Goal: Task Accomplishment & Management: Manage account settings

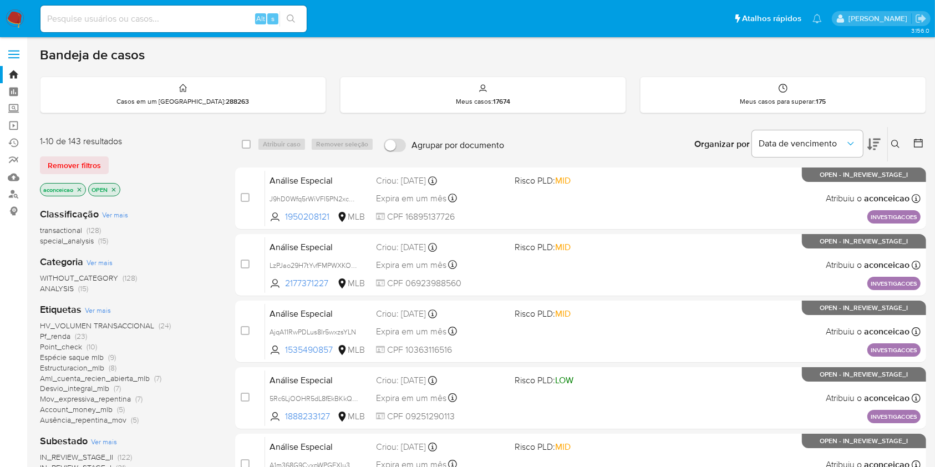
click at [80, 189] on icon "close-filter" at bounding box center [79, 189] width 7 height 7
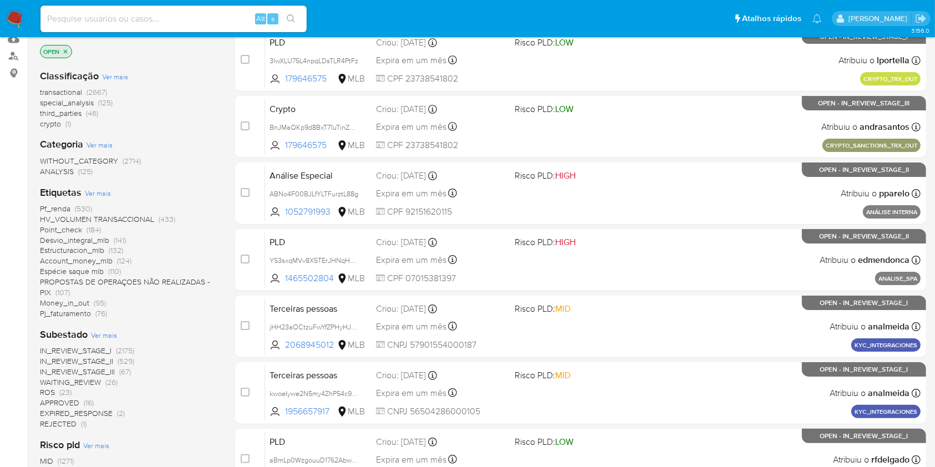
scroll to position [147, 0]
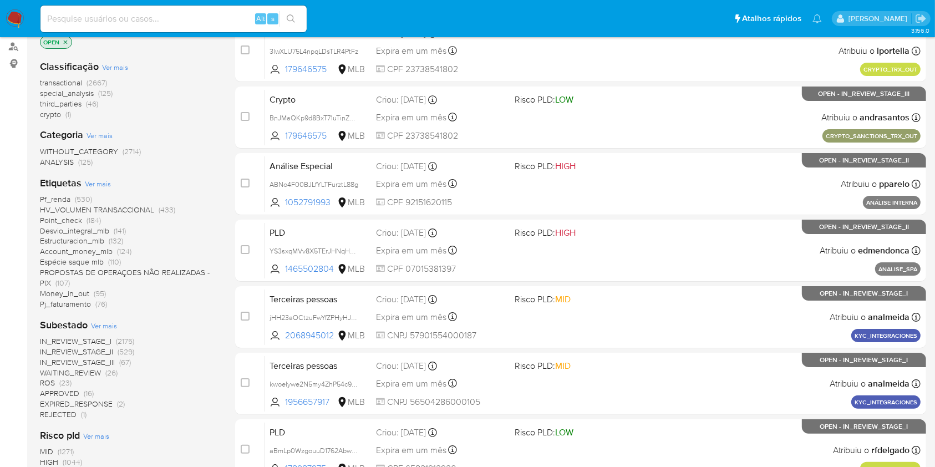
click at [58, 384] on span "ROS (23)" at bounding box center [56, 383] width 32 height 11
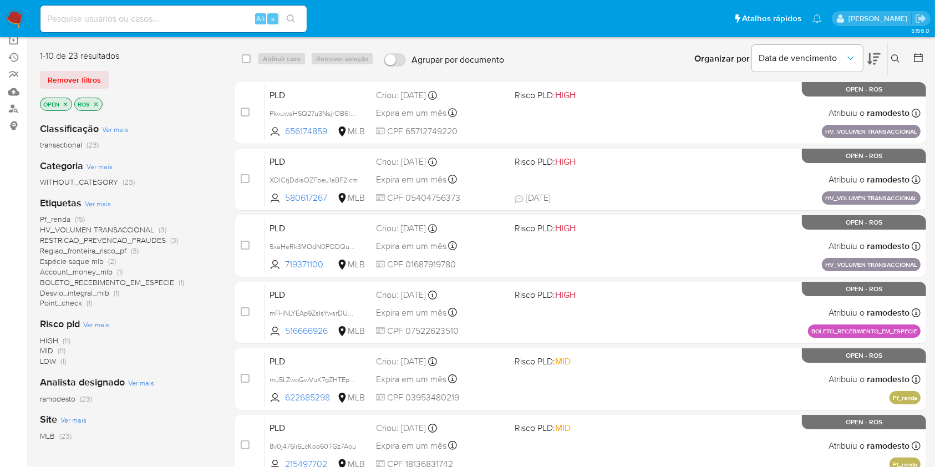
scroll to position [147, 0]
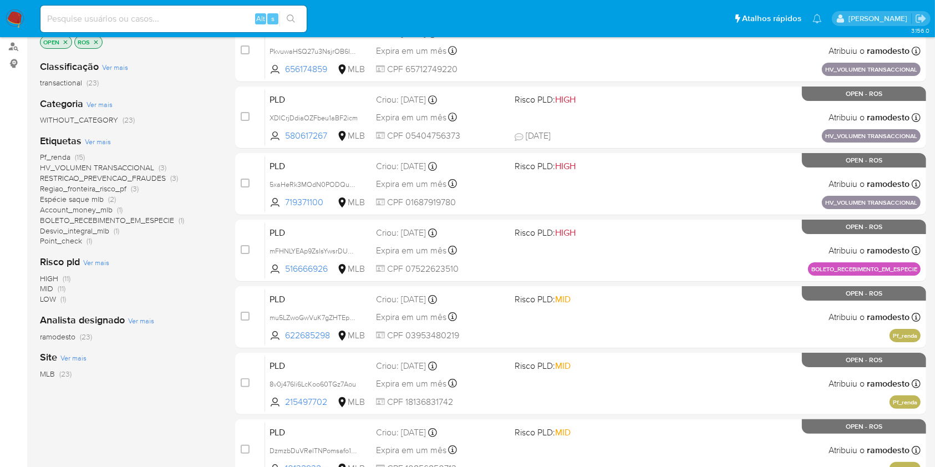
click at [88, 335] on span "(23)" at bounding box center [86, 336] width 12 height 11
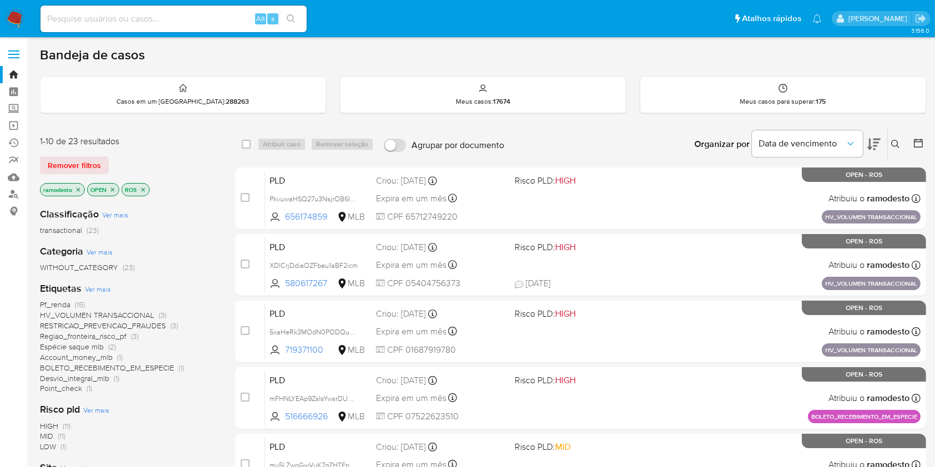
click at [80, 189] on icon "close-filter" at bounding box center [78, 189] width 7 height 7
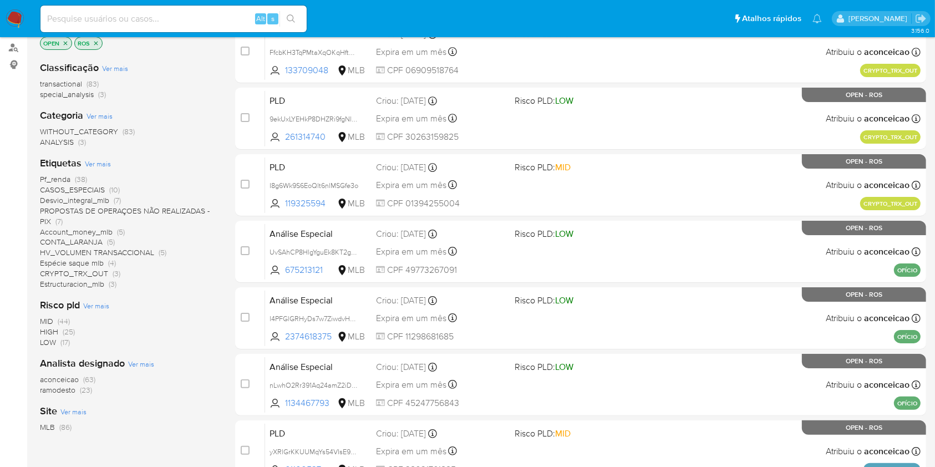
scroll to position [147, 0]
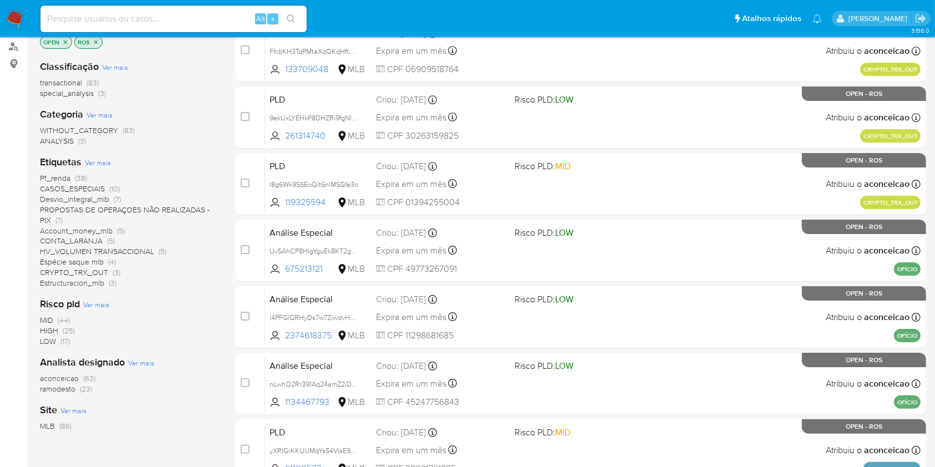
click at [75, 388] on span "ramodesto" at bounding box center [57, 388] width 35 height 11
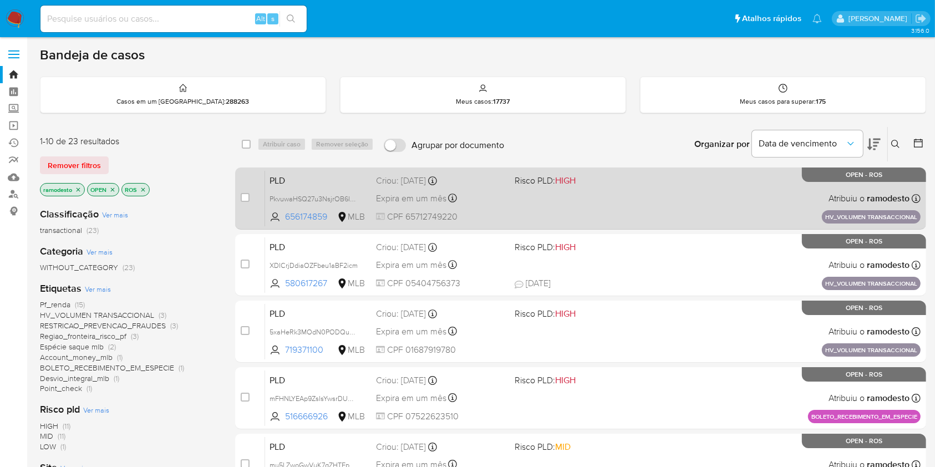
drag, startPoint x: 248, startPoint y: 144, endPoint x: 294, endPoint y: 188, distance: 63.1
click at [248, 145] on input "checkbox" at bounding box center [246, 144] width 9 height 9
checkbox input "true"
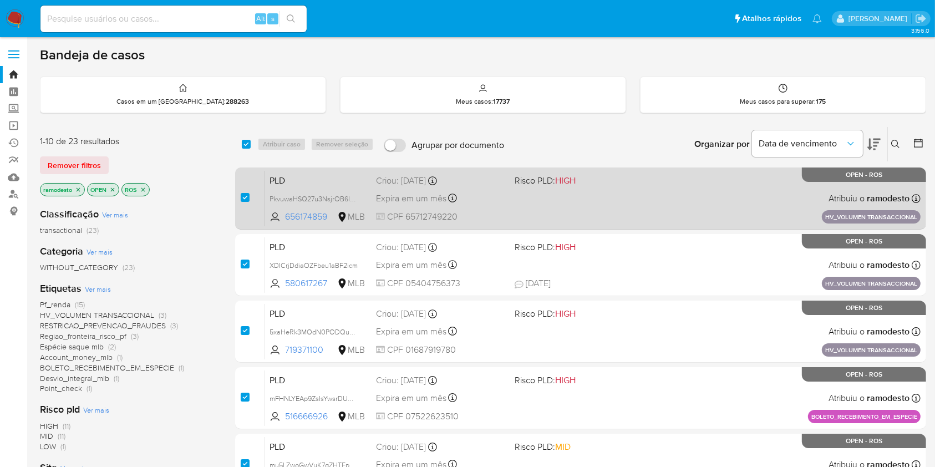
checkbox input "true"
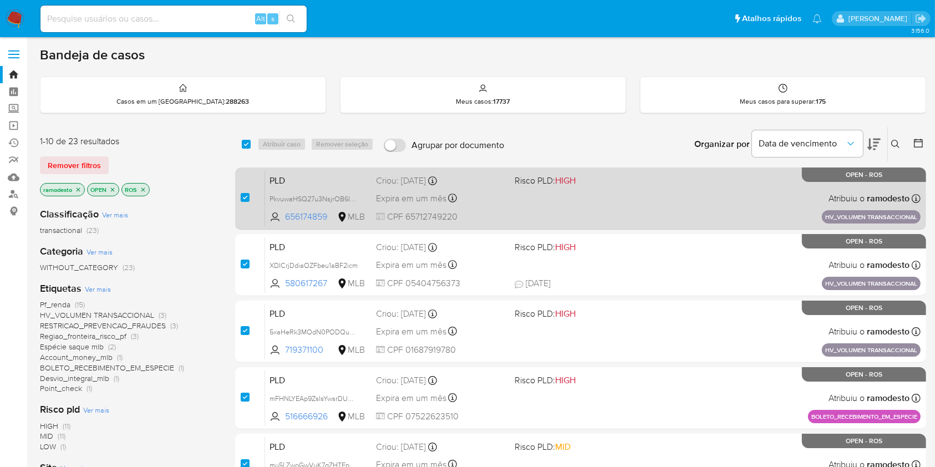
checkbox input "true"
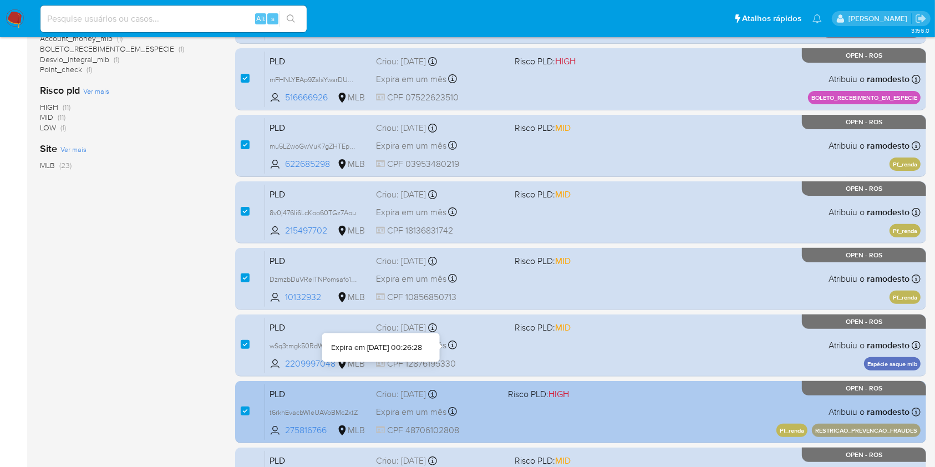
scroll to position [408, 0]
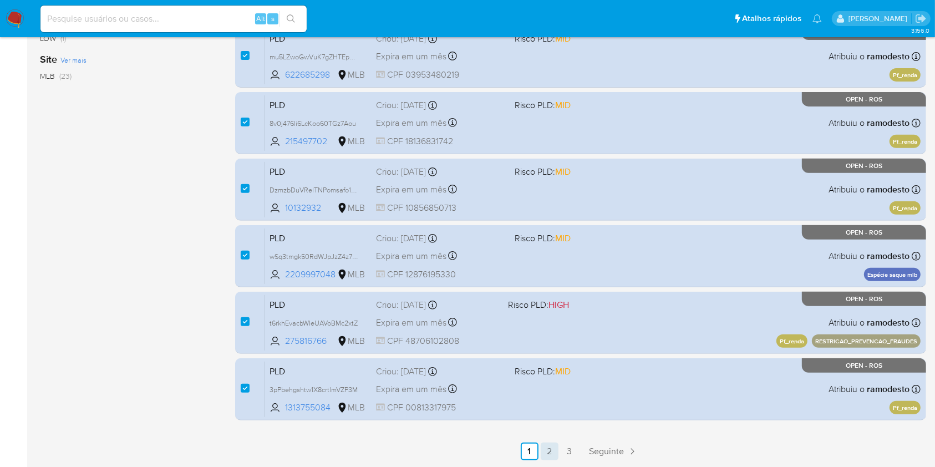
click at [549, 455] on link "2" at bounding box center [550, 451] width 18 height 18
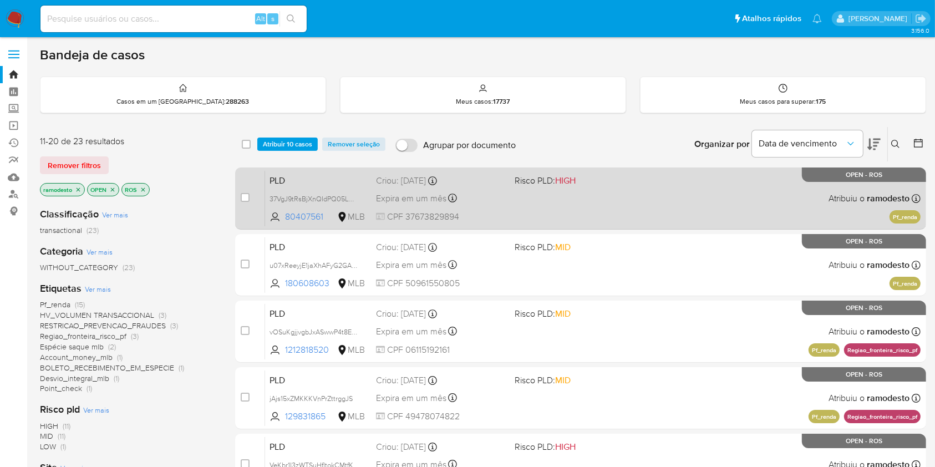
drag, startPoint x: 245, startPoint y: 146, endPoint x: 309, endPoint y: 223, distance: 99.6
click at [246, 147] on input "checkbox" at bounding box center [246, 144] width 9 height 9
checkbox input "true"
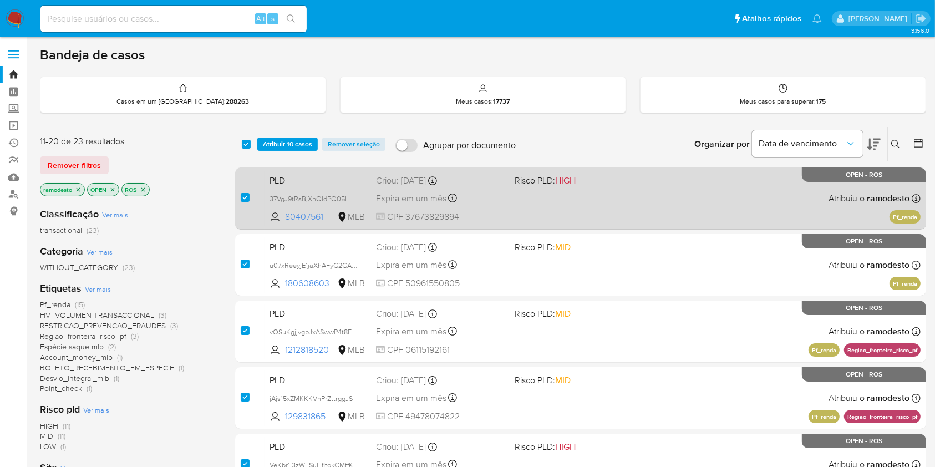
checkbox input "true"
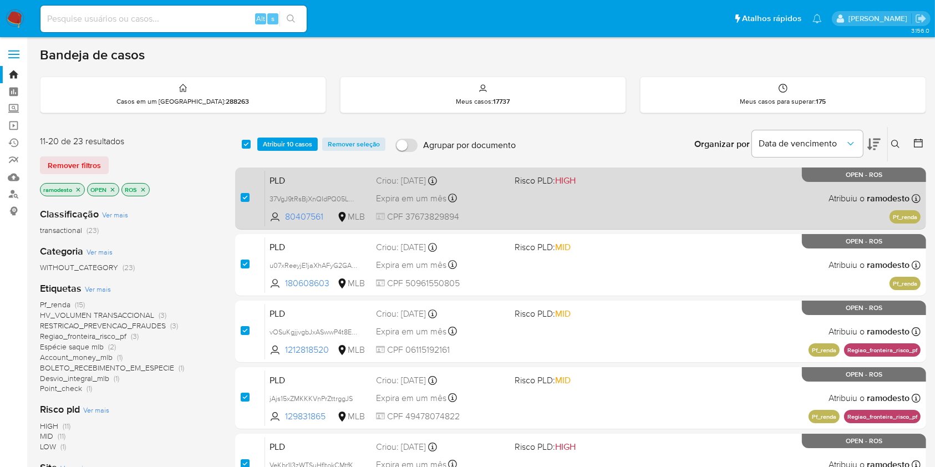
checkbox input "true"
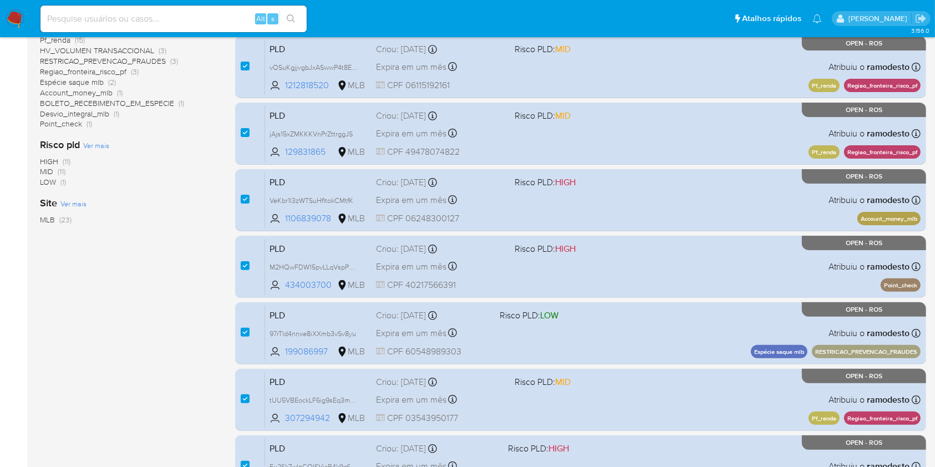
scroll to position [408, 0]
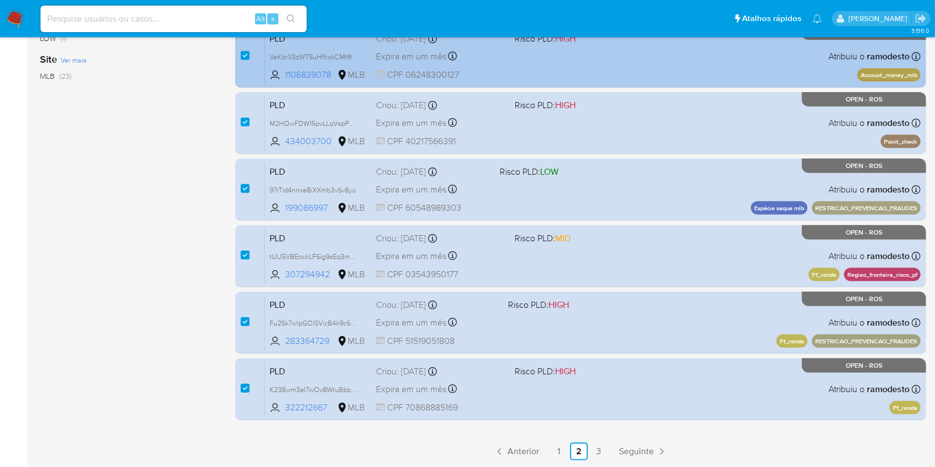
click at [600, 454] on link "3" at bounding box center [599, 451] width 18 height 18
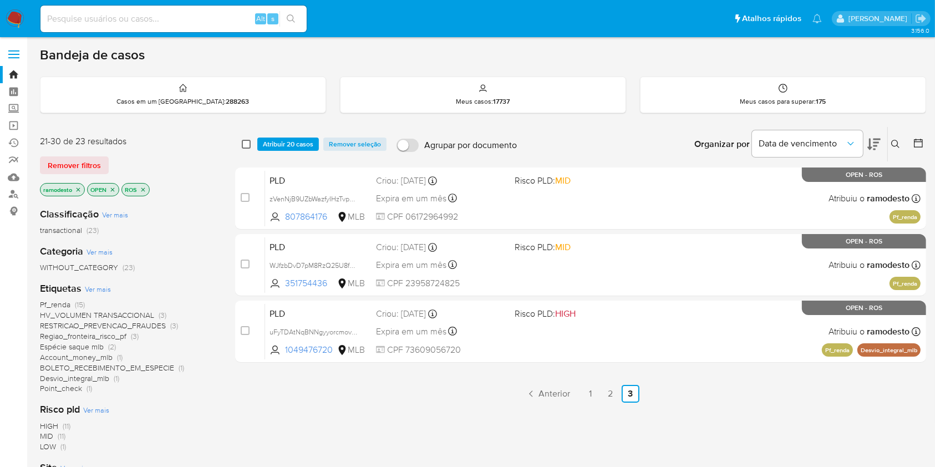
click at [248, 145] on input "checkbox" at bounding box center [246, 144] width 9 height 9
checkbox input "true"
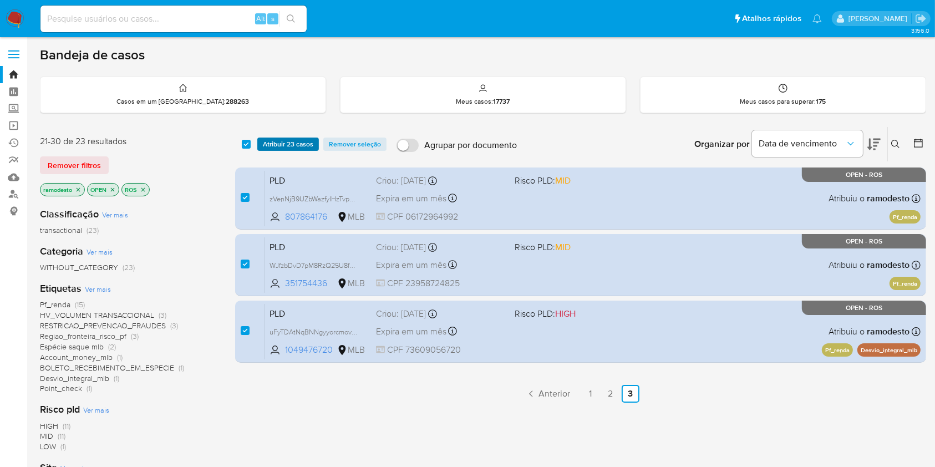
click at [267, 144] on span "Atribuir 23 casos" at bounding box center [288, 144] width 50 height 11
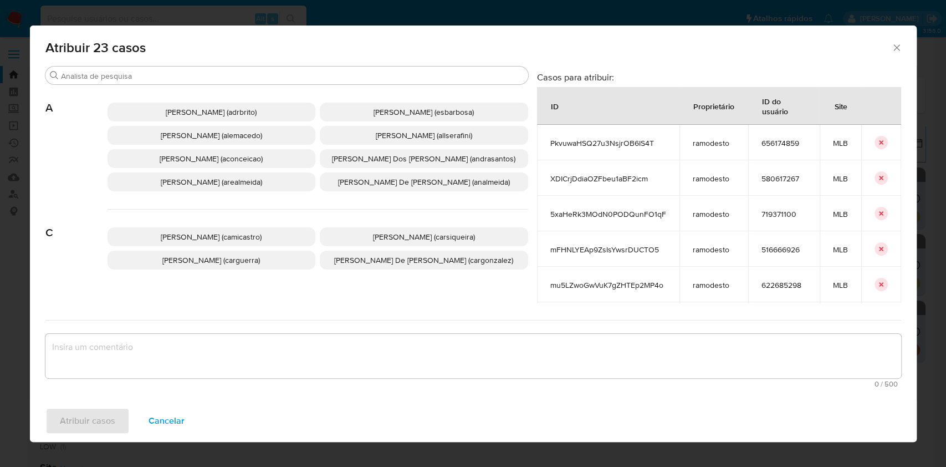
click at [249, 84] on div "Procurar A Adriano Azeredo Brito (adrbrito) Alessandra Da Silva Barbosa (esbarb…" at bounding box center [286, 184] width 483 height 237
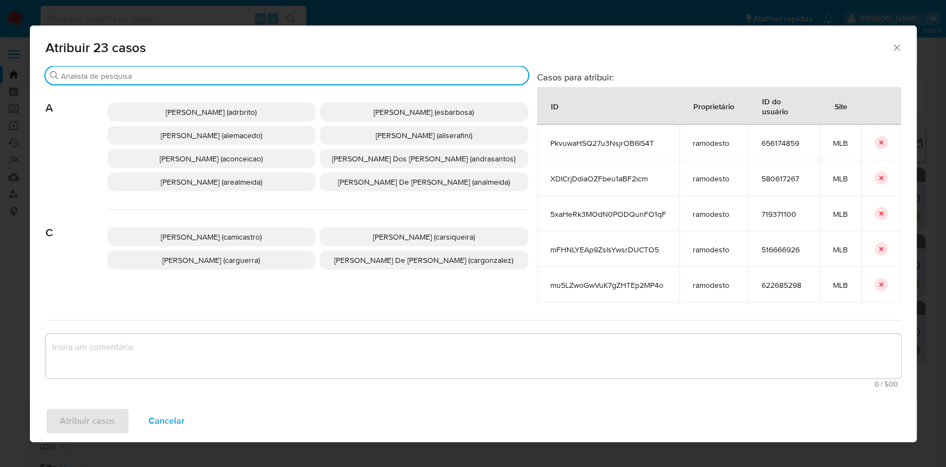
click at [241, 76] on input "Procurar" at bounding box center [292, 76] width 463 height 10
click at [239, 68] on div "Procurar" at bounding box center [286, 76] width 483 height 18
click at [239, 73] on div "Procurar" at bounding box center [286, 76] width 483 height 18
click at [240, 77] on input "Procurar" at bounding box center [292, 76] width 463 height 10
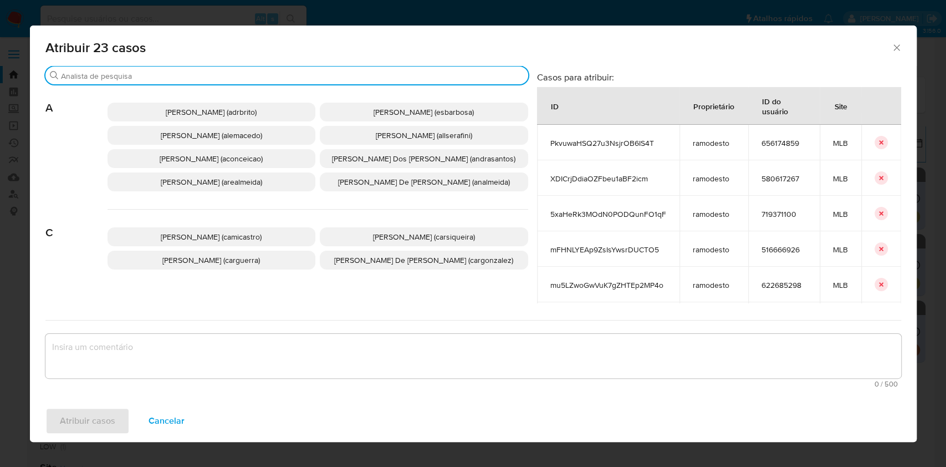
click at [240, 76] on input "Procurar" at bounding box center [292, 76] width 463 height 10
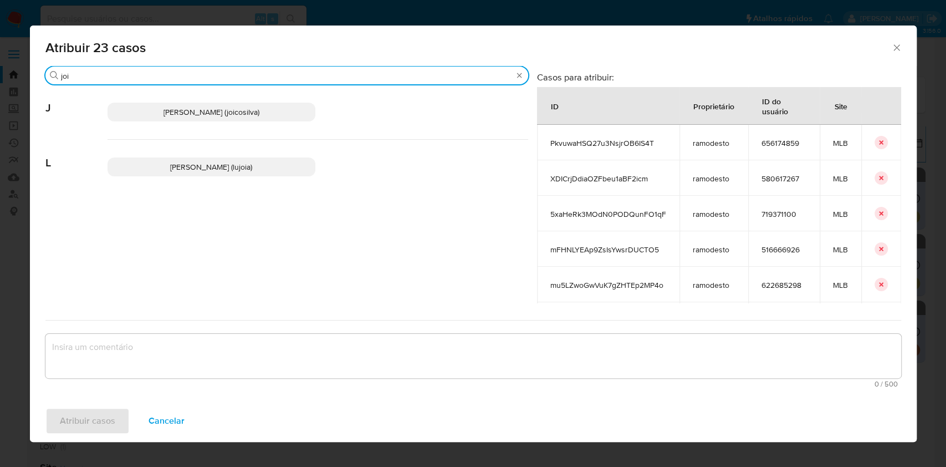
type input "joi"
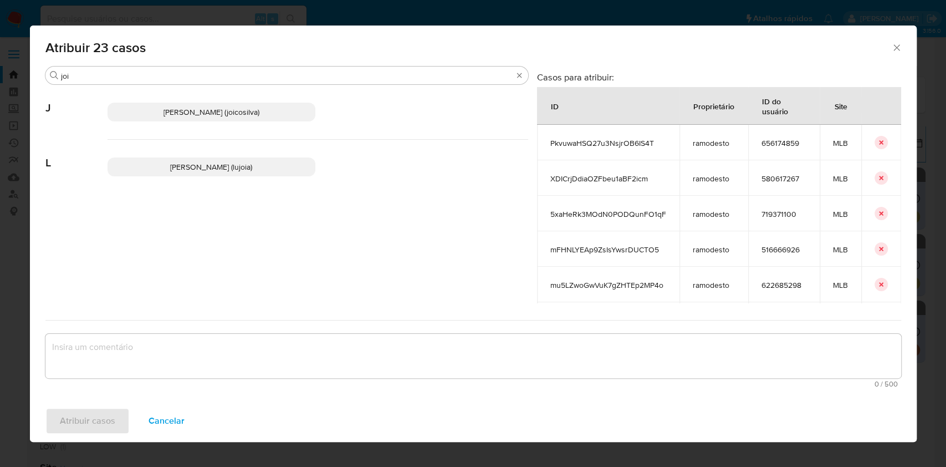
click at [239, 113] on span "Joice Oliveira Da Silva De Almeida (joicosilva)" at bounding box center [212, 111] width 96 height 11
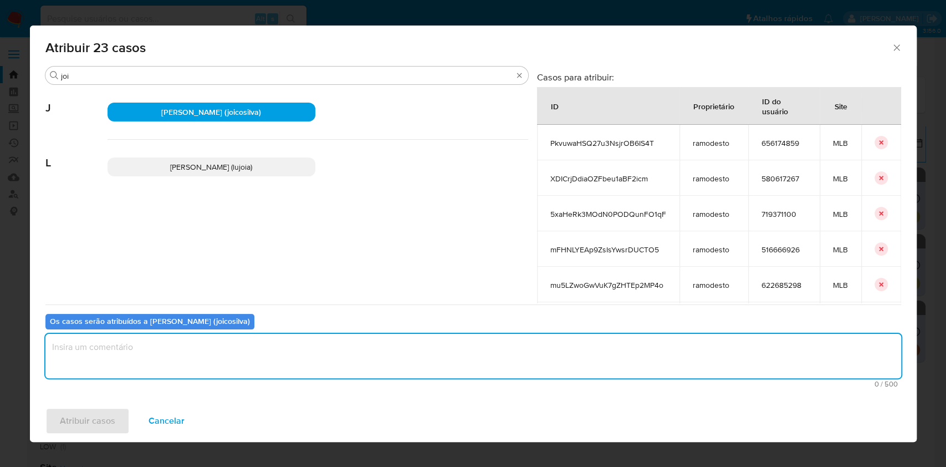
click at [278, 366] on textarea "assign-modal" at bounding box center [473, 356] width 856 height 44
type textarea "ok"
click at [106, 416] on span "Atribuir casos" at bounding box center [87, 421] width 55 height 24
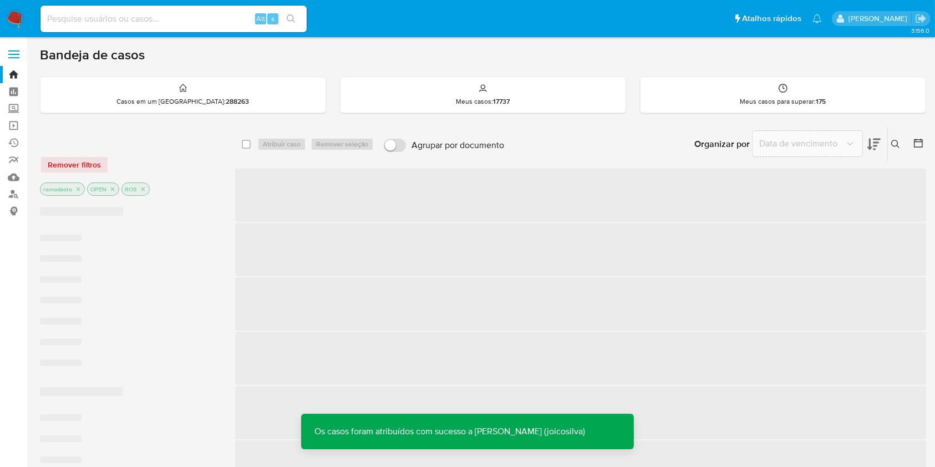
click at [79, 192] on p "ramodesto" at bounding box center [62, 189] width 44 height 12
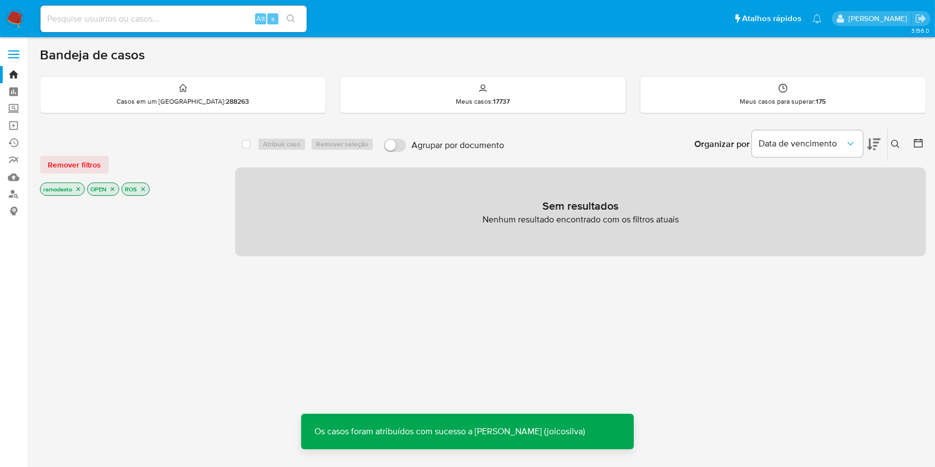
click at [77, 190] on icon "close-filter" at bounding box center [79, 189] width 4 height 4
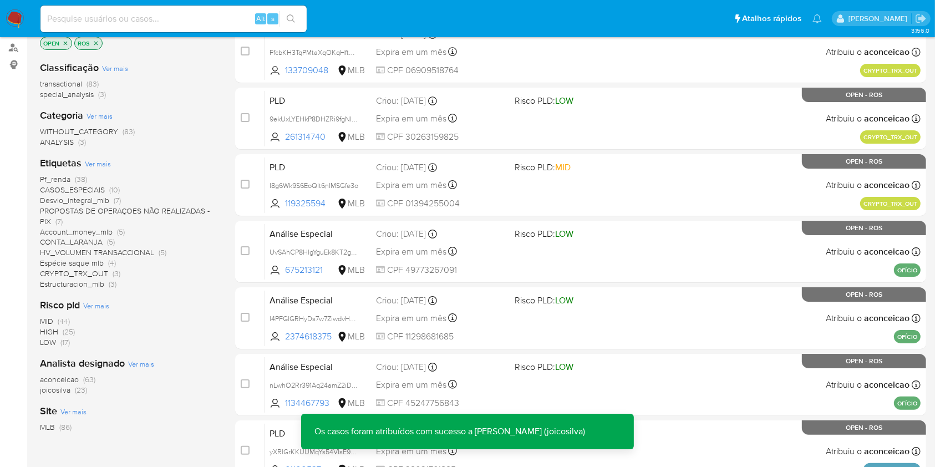
scroll to position [147, 0]
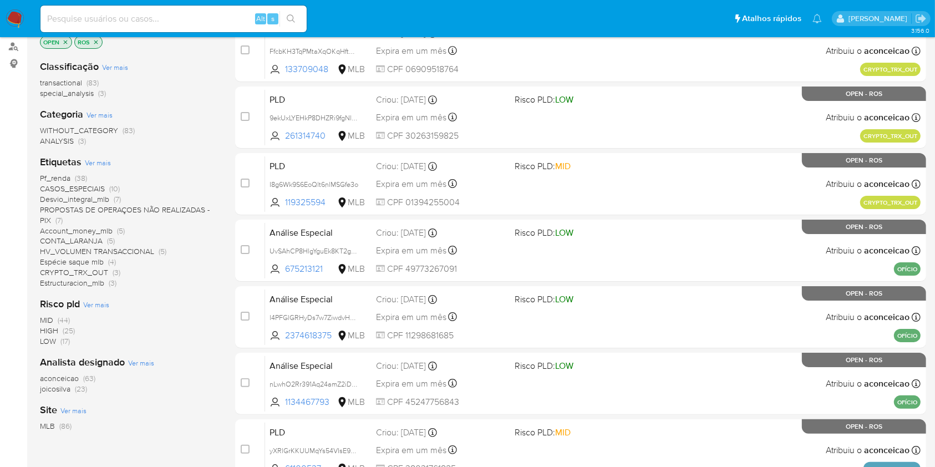
click at [89, 375] on span "(63)" at bounding box center [89, 378] width 12 height 11
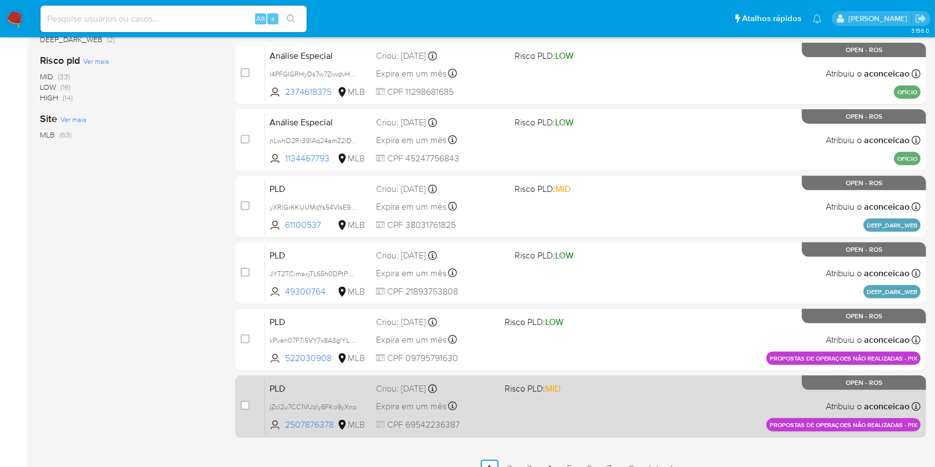
scroll to position [408, 0]
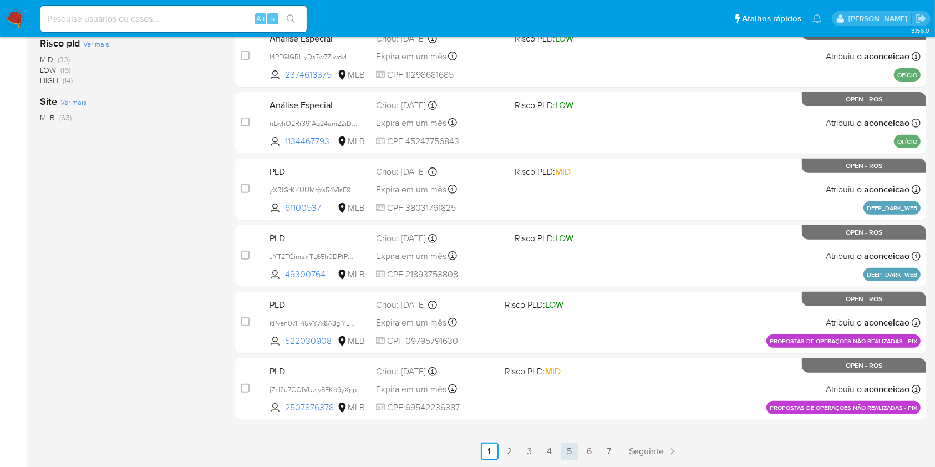
click at [572, 449] on link "5" at bounding box center [570, 451] width 18 height 18
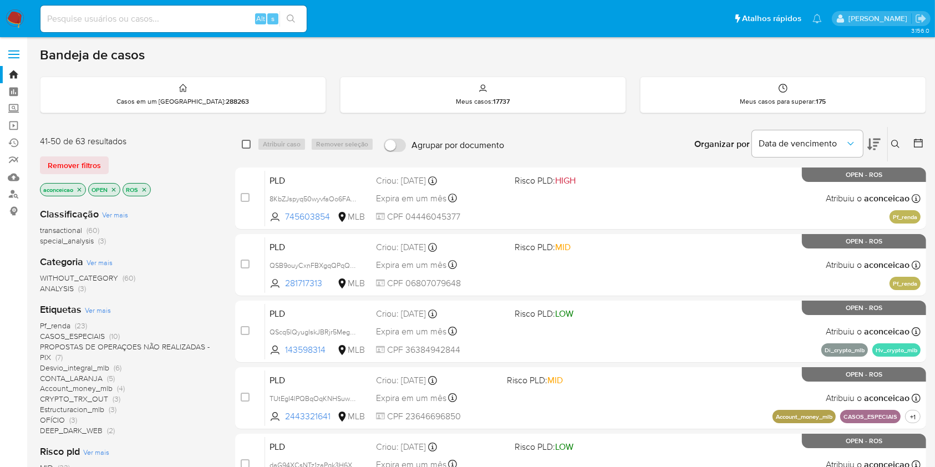
click at [244, 146] on input "checkbox" at bounding box center [246, 144] width 9 height 9
checkbox input "true"
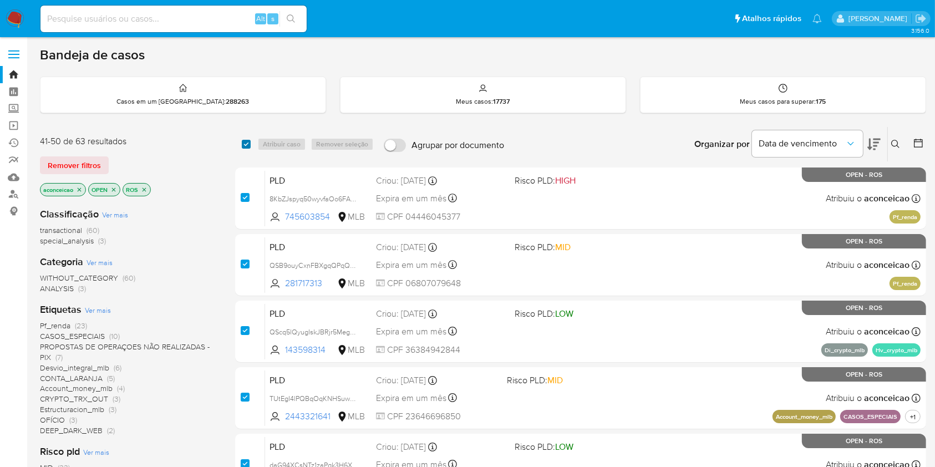
checkbox input "true"
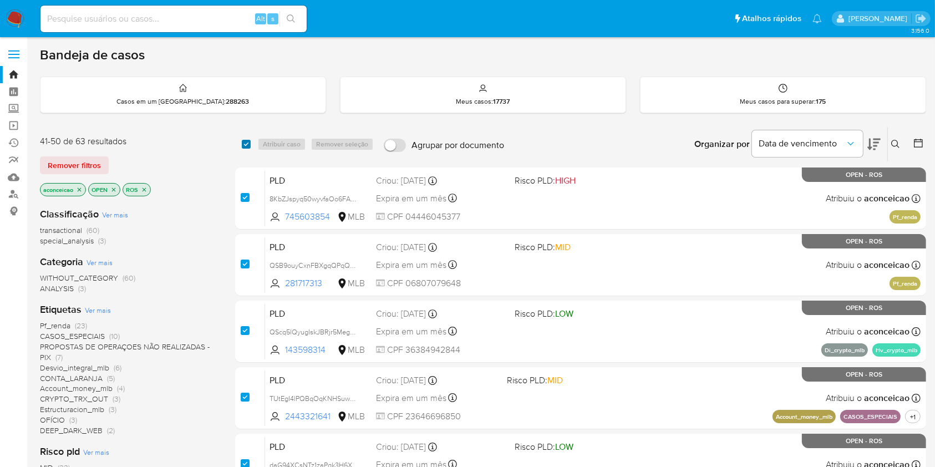
checkbox input "true"
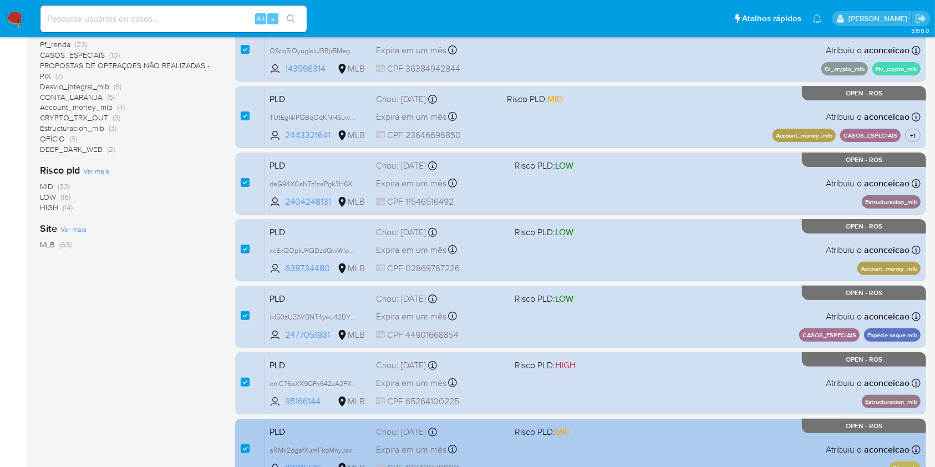
scroll to position [408, 0]
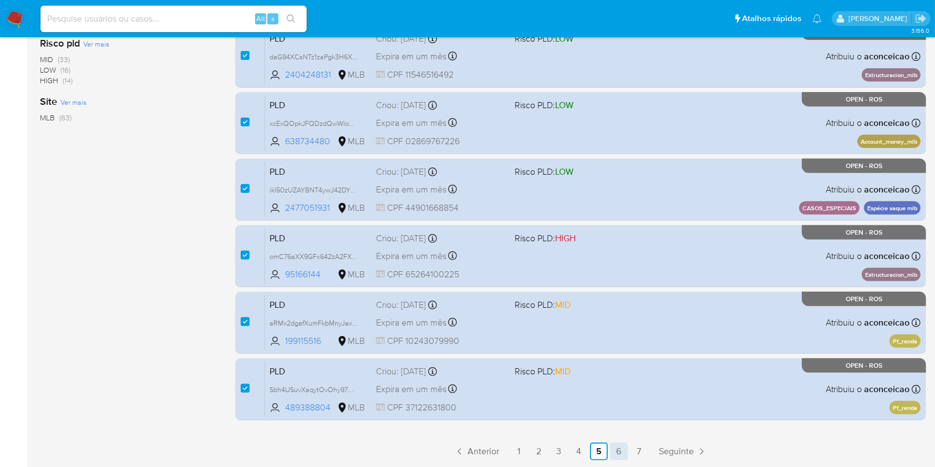
click at [620, 448] on link "6" at bounding box center [619, 451] width 18 height 18
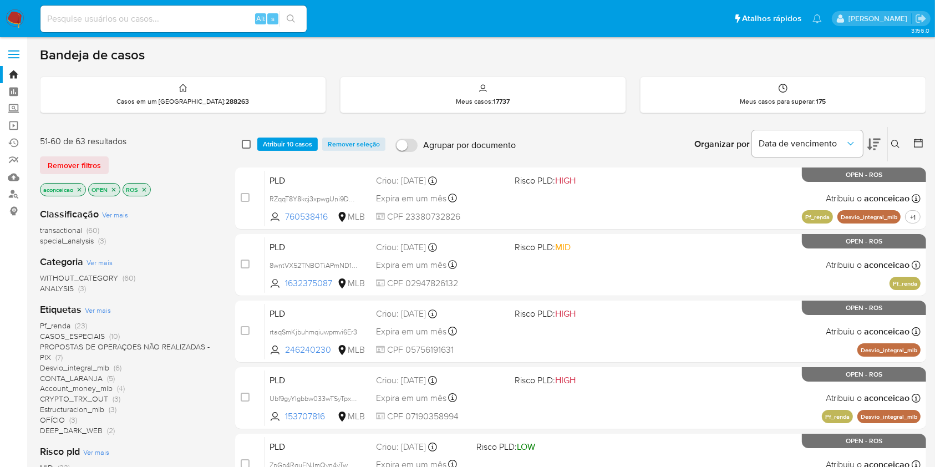
click at [244, 144] on input "checkbox" at bounding box center [246, 144] width 9 height 9
checkbox input "true"
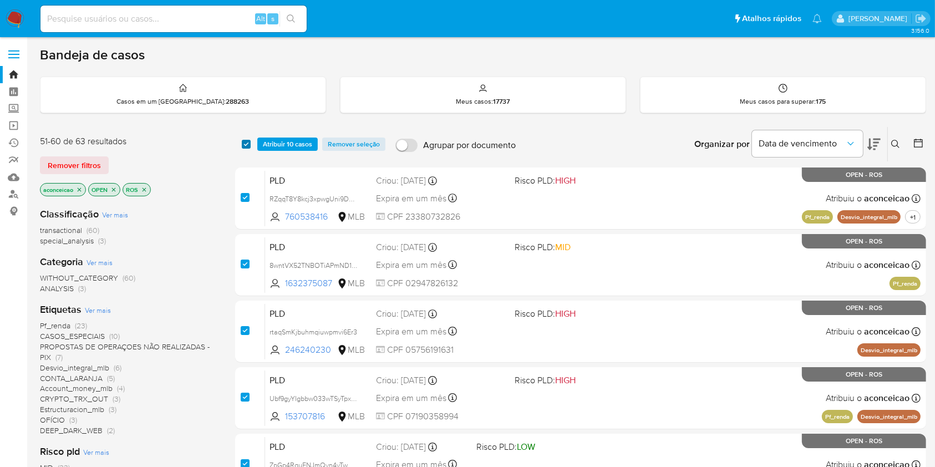
checkbox input "true"
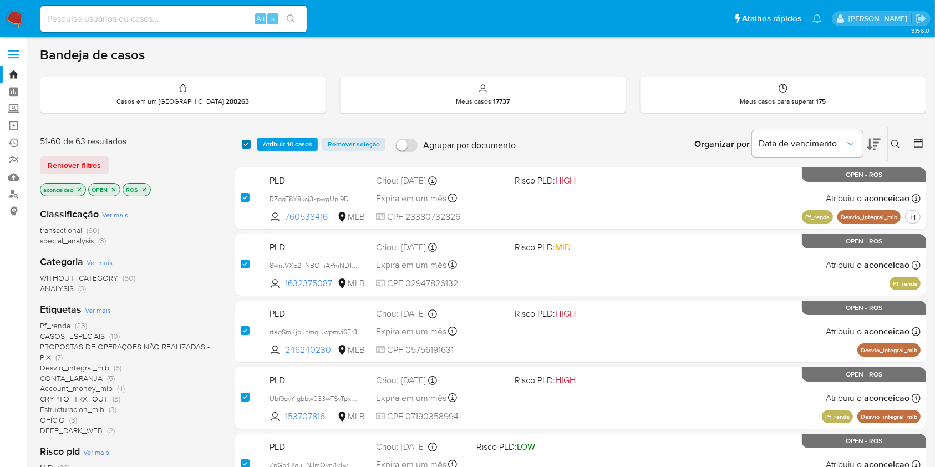
checkbox input "true"
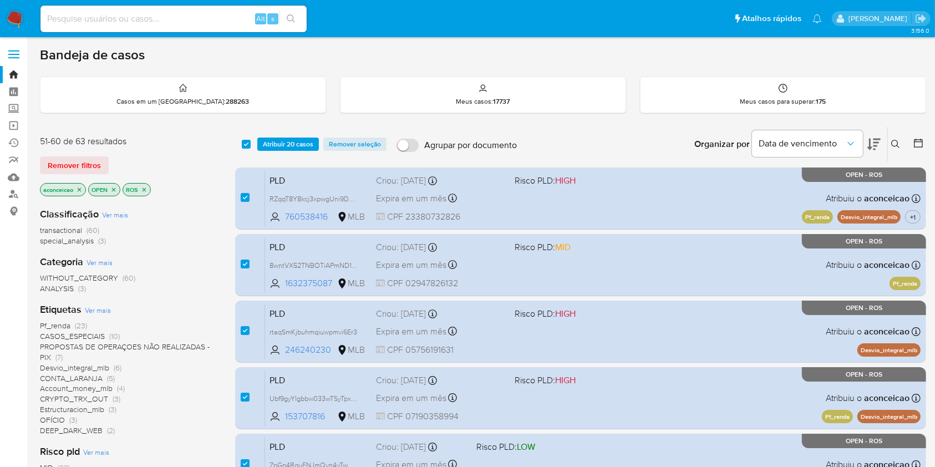
click at [298, 151] on div "select-all-cases-checkbox Atribuir 20 casos Remover seleção Agrupar por documen…" at bounding box center [580, 144] width 691 height 34
click at [299, 149] on span "Atribuir 20 casos" at bounding box center [288, 144] width 50 height 11
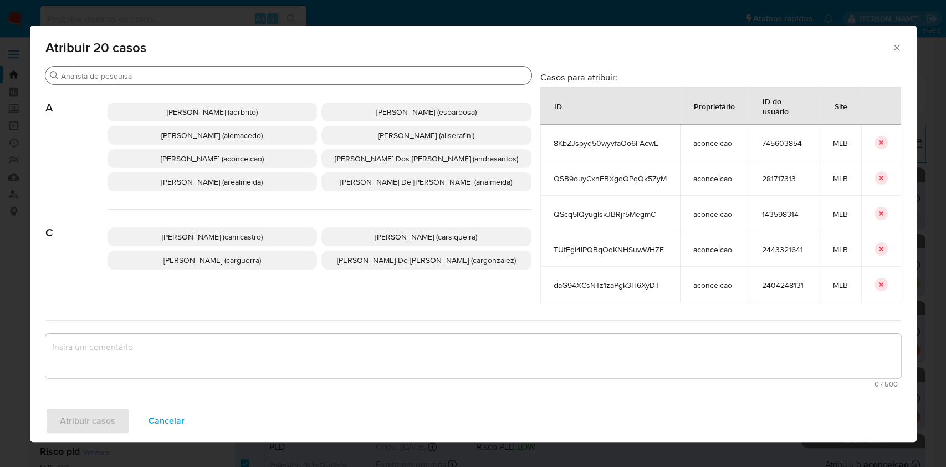
click at [245, 79] on input "Procurar" at bounding box center [294, 76] width 466 height 10
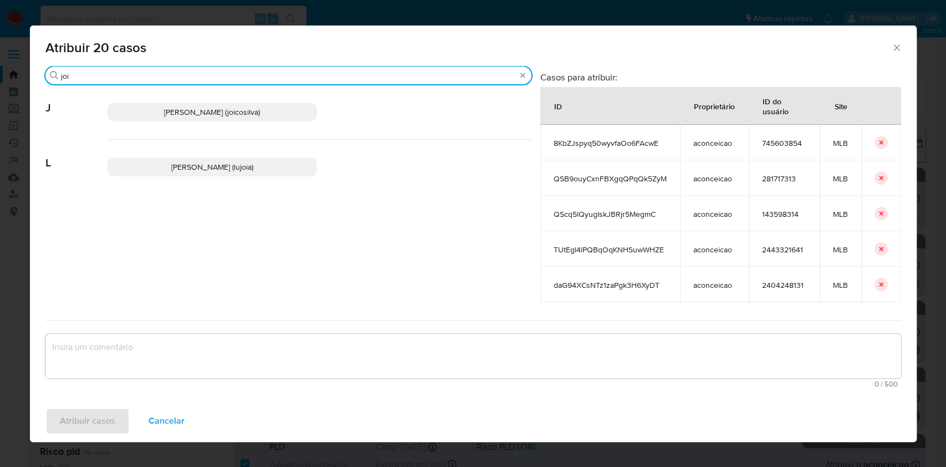
type input "joi"
click at [246, 119] on p "Joice Oliveira Da Silva De Almeida (joicosilva)" at bounding box center [213, 112] width 210 height 19
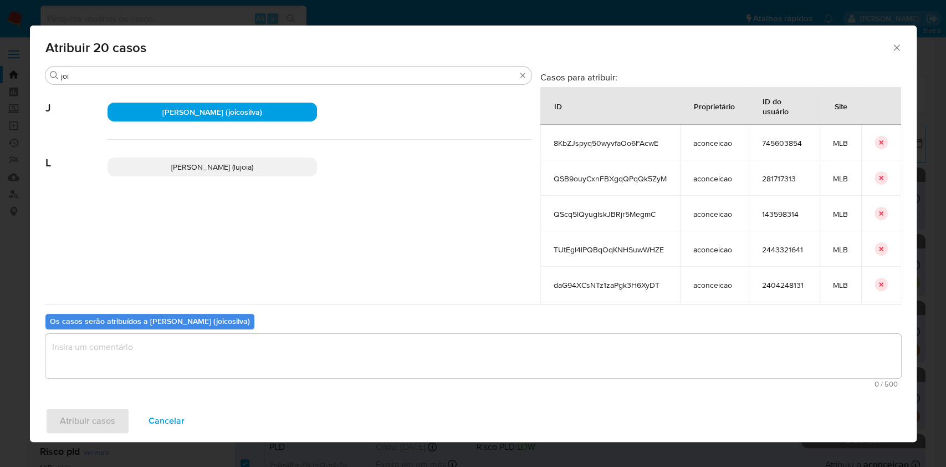
click at [310, 359] on textarea "assign-modal" at bounding box center [473, 356] width 856 height 44
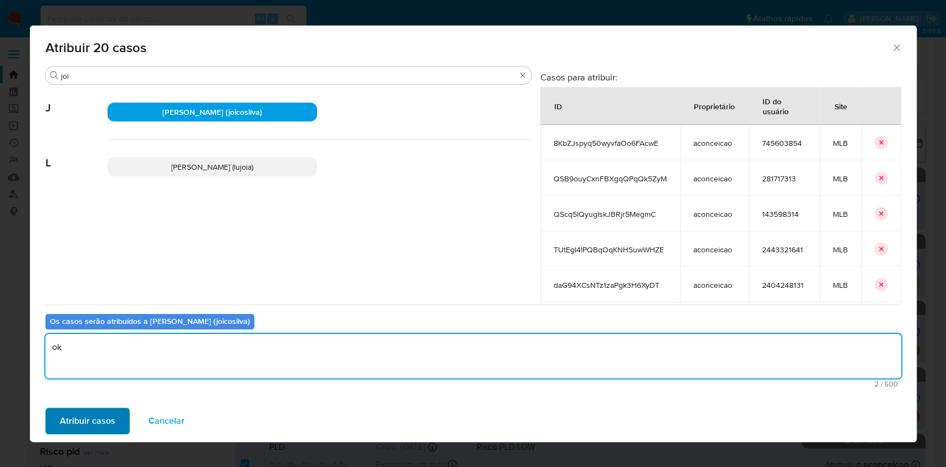
type textarea "ok"
click at [112, 433] on span "Atribuir casos" at bounding box center [87, 421] width 55 height 24
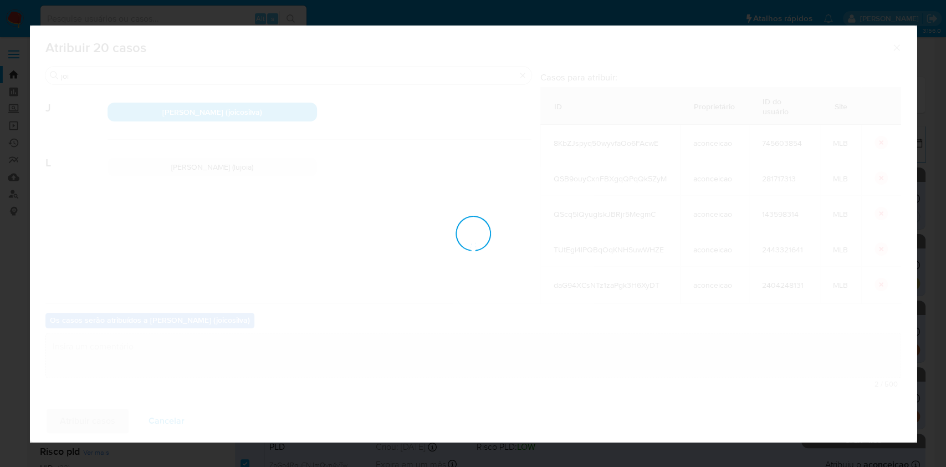
checkbox input "false"
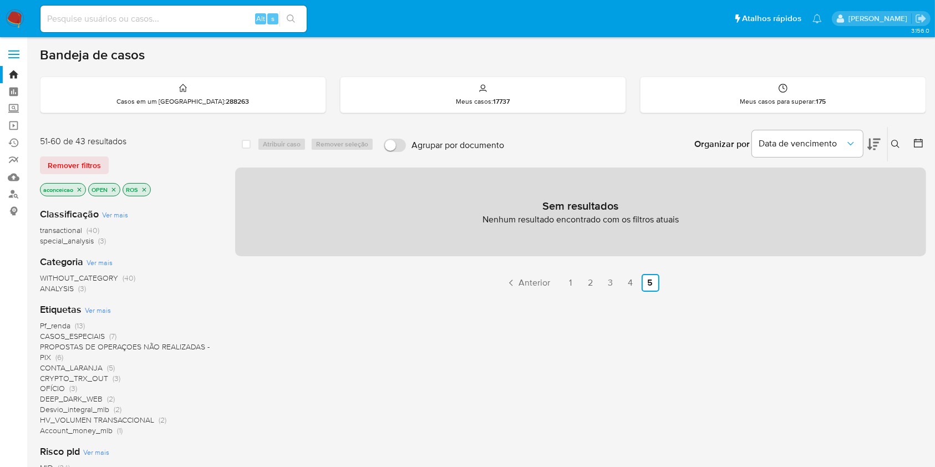
click at [80, 186] on icon "close-filter" at bounding box center [79, 189] width 7 height 7
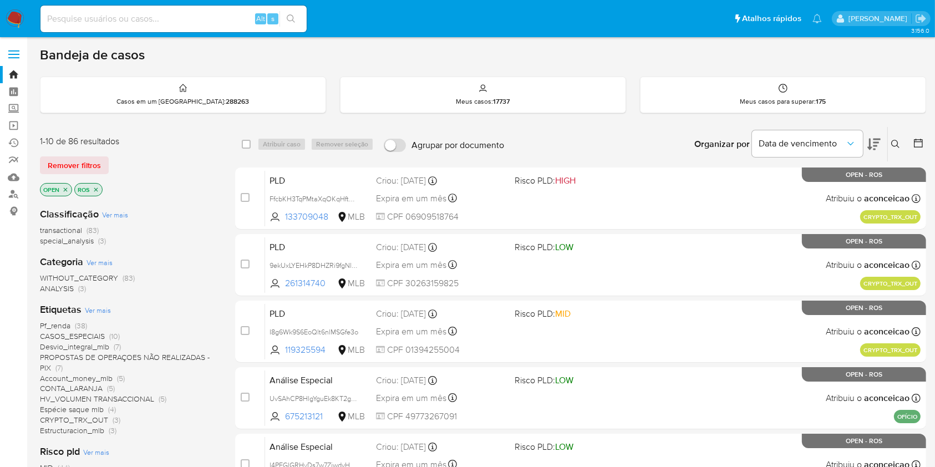
drag, startPoint x: 899, startPoint y: 140, endPoint x: 861, endPoint y: 157, distance: 41.7
click at [899, 140] on icon at bounding box center [895, 144] width 9 height 9
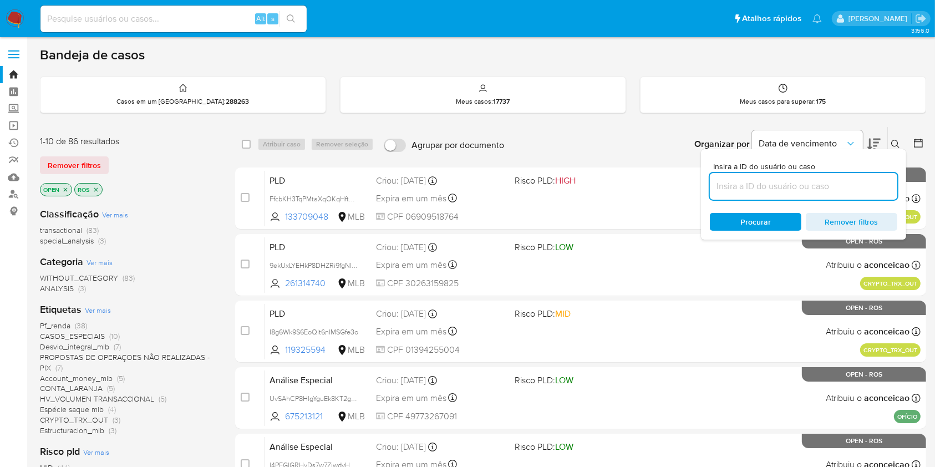
click at [786, 181] on input at bounding box center [803, 186] width 187 height 14
type input "AmRzdO3x5b9BU9P1yF5UFtfv"
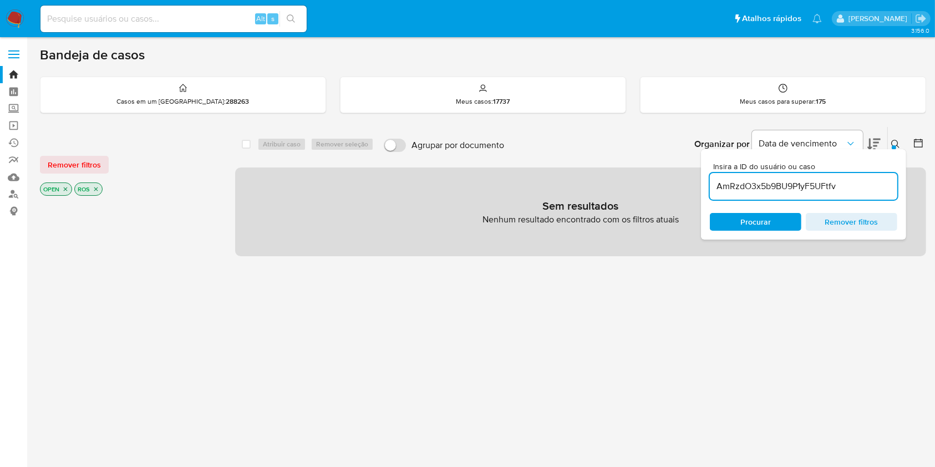
click at [851, 184] on input "AmRzdO3x5b9BU9P1yF5UFtfv" at bounding box center [803, 186] width 187 height 14
click at [718, 187] on input "AmRzdO3x5b9BU9P1yF5UFtfv" at bounding box center [803, 186] width 187 height 14
click at [180, 14] on input at bounding box center [173, 19] width 266 height 14
paste input "AmRzdO3x5b9BU9P1yF5UFtfv"
type input "AmRzdO3x5b9BU9P1yF5UFtfv"
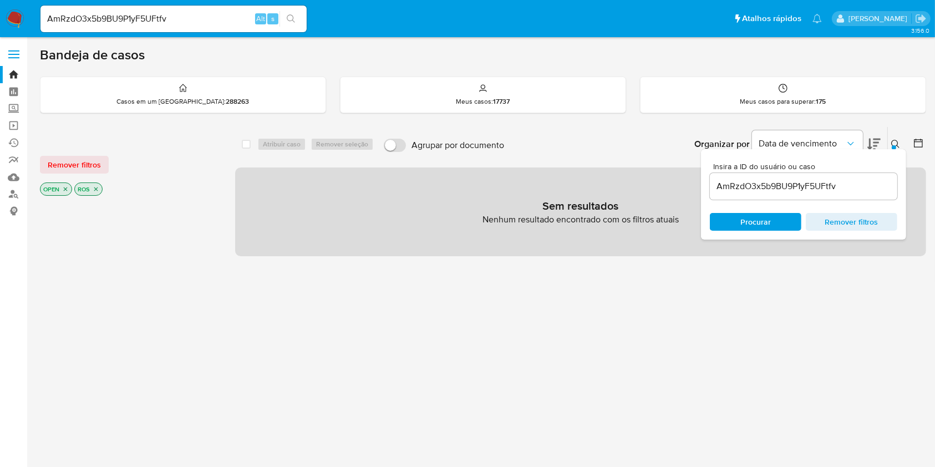
click at [289, 25] on button "search-icon" at bounding box center [290, 19] width 23 height 16
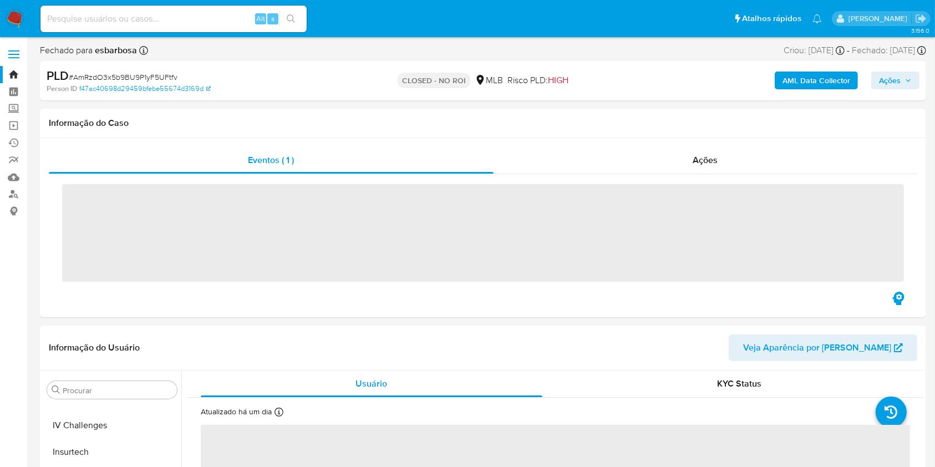
scroll to position [495, 0]
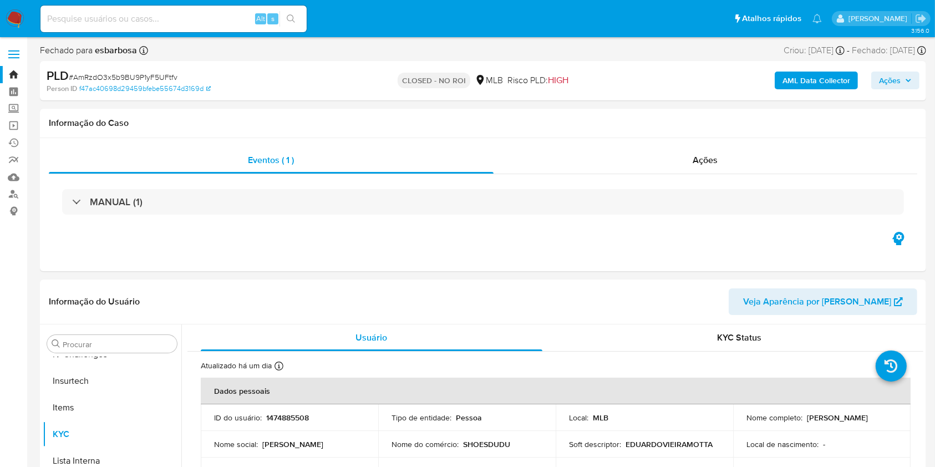
select select "10"
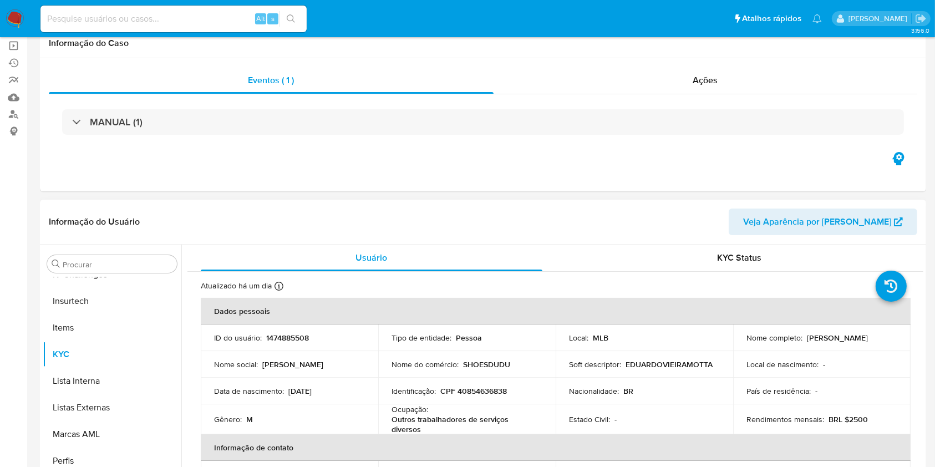
scroll to position [0, 0]
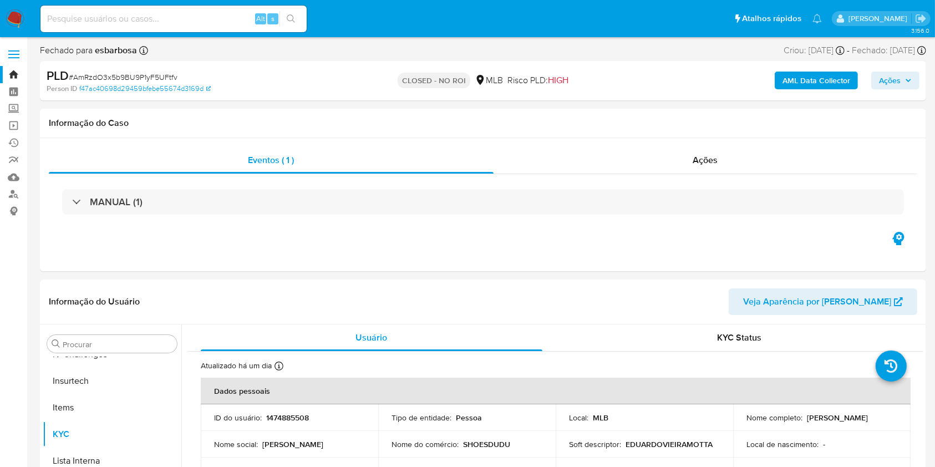
click at [121, 54] on b "esbarbosa" at bounding box center [115, 50] width 44 height 13
click at [120, 54] on b "esbarbosa" at bounding box center [115, 50] width 44 height 13
click at [377, 93] on div "CLOSED - NO ROI MLB Risco PLD: HIGH" at bounding box center [483, 81] width 288 height 26
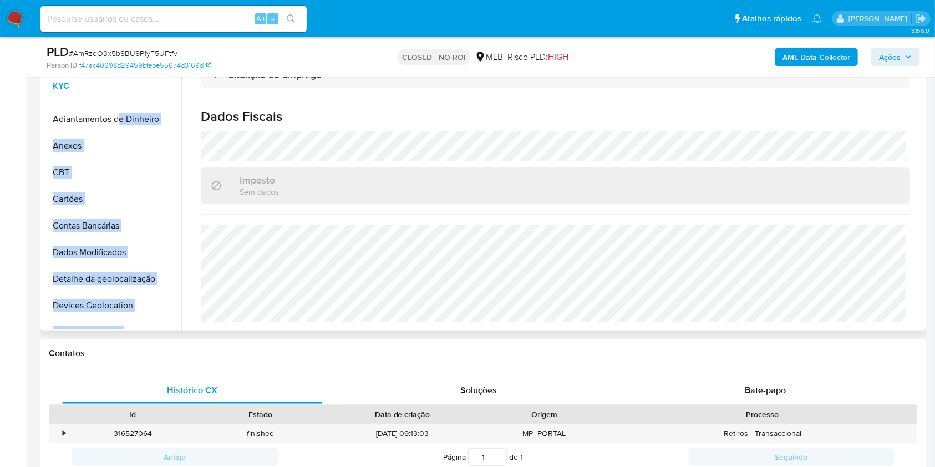
drag, startPoint x: 164, startPoint y: 228, endPoint x: 120, endPoint y: 86, distance: 148.5
click at [120, 86] on ul "Adiantamentos de Dinheiro Anexos CBT Cartões Contas Bancárias Dados Modificados…" at bounding box center [112, 204] width 139 height 250
click at [123, 147] on button "Anexos" at bounding box center [108, 146] width 130 height 27
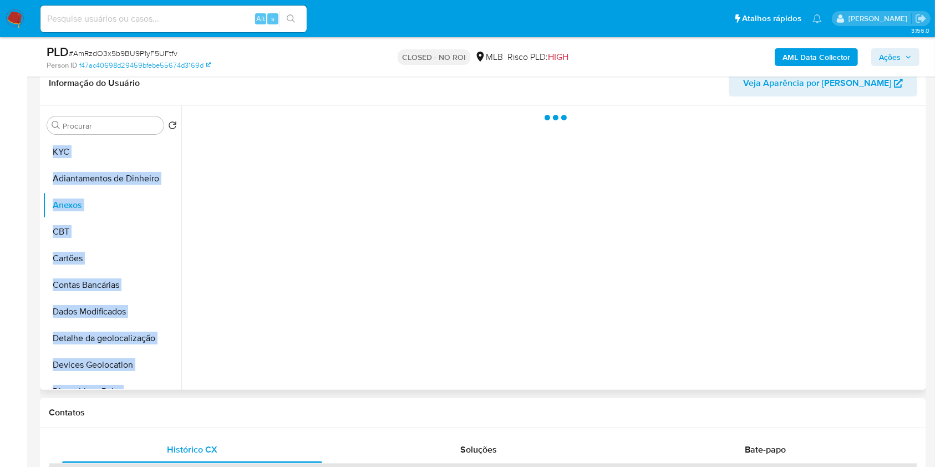
scroll to position [90, 0]
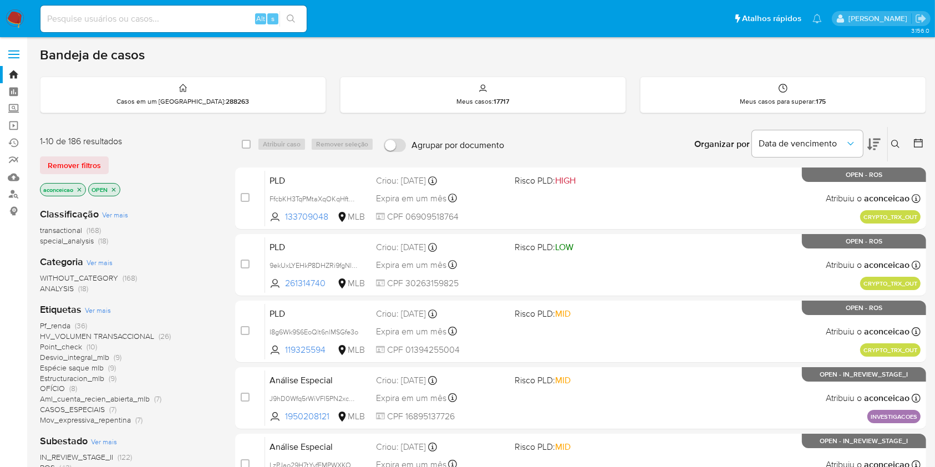
click at [891, 141] on icon at bounding box center [895, 144] width 9 height 9
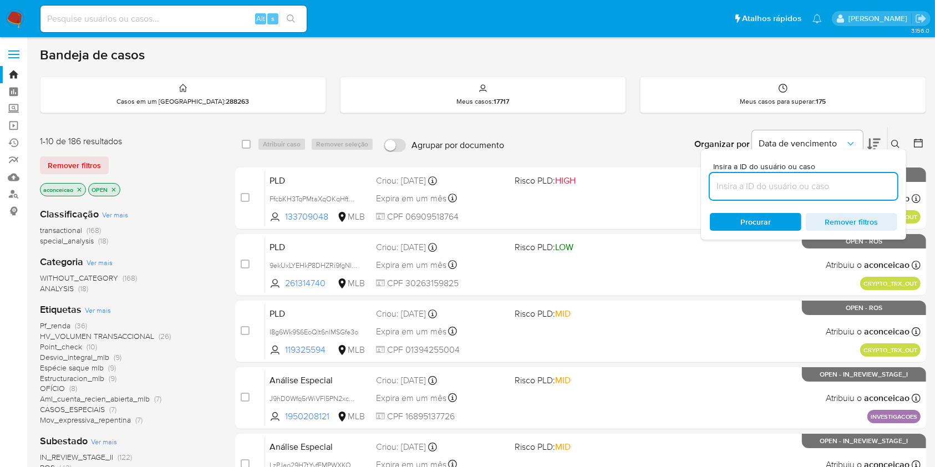
click at [852, 185] on input at bounding box center [803, 186] width 187 height 14
type input "JvBbsWdAX7FjXrtr9lUkGLJy"
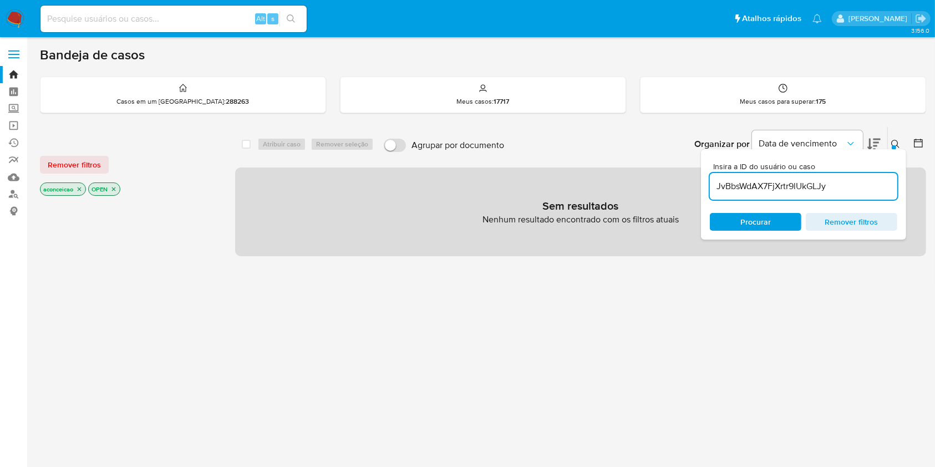
click at [78, 189] on icon "close-filter" at bounding box center [79, 189] width 7 height 7
click at [852, 186] on input "JvBbsWdAX7FjXrtr9lUkGLJy" at bounding box center [803, 186] width 187 height 14
click at [198, 20] on input at bounding box center [173, 19] width 266 height 14
paste input "JvBbsWdAX7FjXrtr9lUkGLJy"
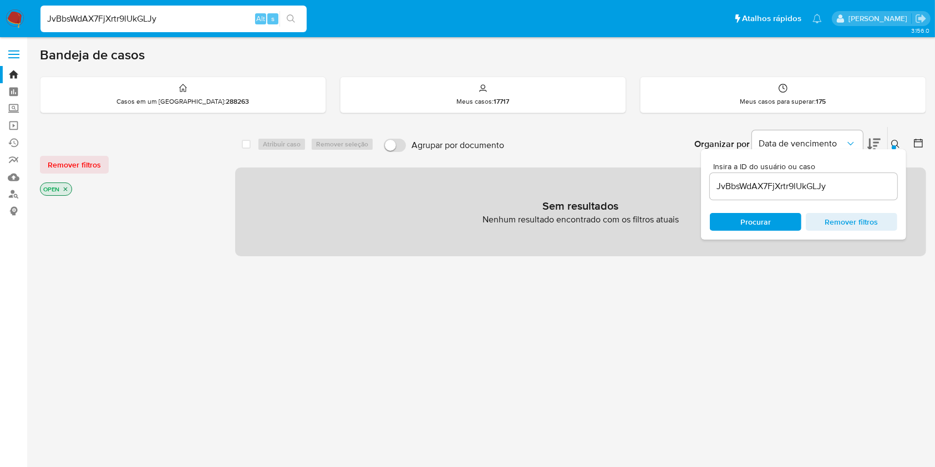
type input "JvBbsWdAX7FjXrtr9lUkGLJy"
click at [295, 16] on icon "search-icon" at bounding box center [291, 18] width 9 height 9
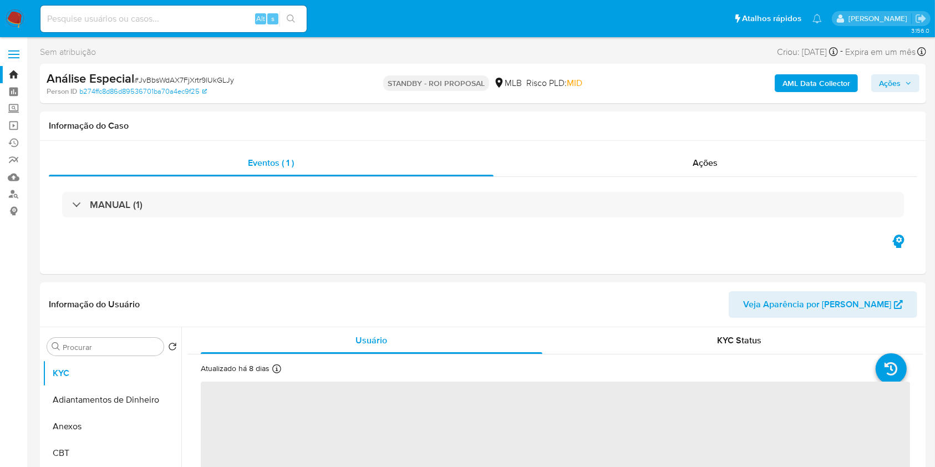
select select "10"
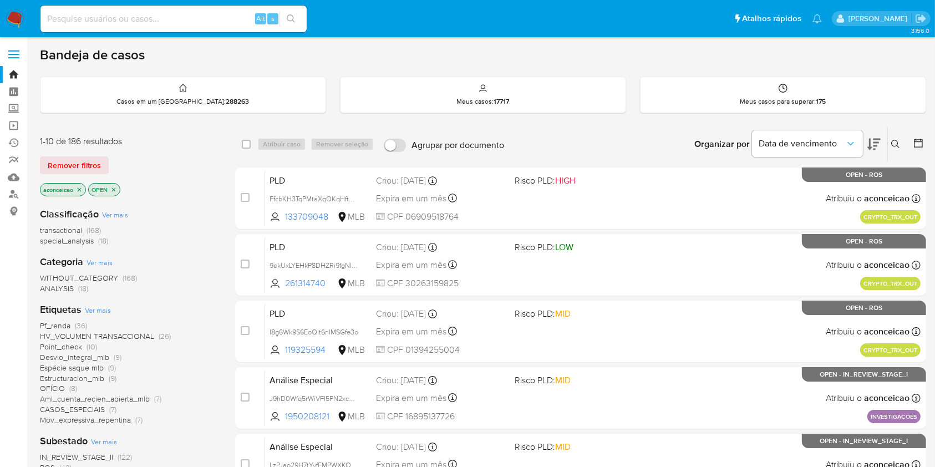
click at [214, 12] on input at bounding box center [173, 19] width 266 height 14
paste input "AmRzdO3x5b9BU9P1yF5UFtfv"
type input "AmRzdO3x5b9BU9P1yF5UFtfv"
click at [292, 19] on icon "search-icon" at bounding box center [291, 18] width 9 height 9
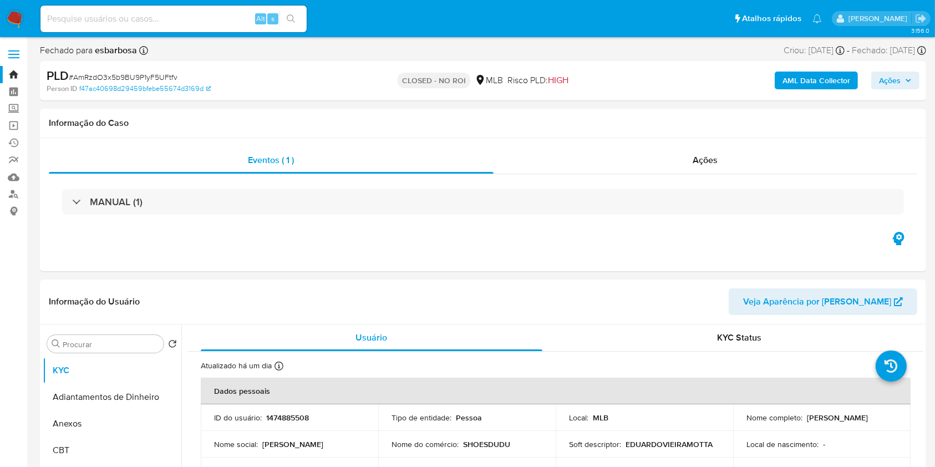
select select "10"
click at [488, 123] on h1 "Informação do Caso" at bounding box center [483, 123] width 868 height 11
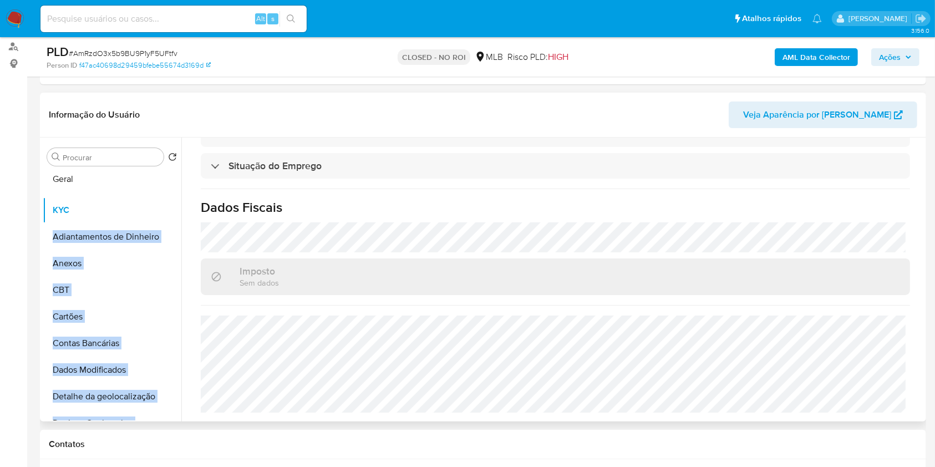
drag, startPoint x: 161, startPoint y: 306, endPoint x: 105, endPoint y: 178, distance: 139.3
click at [105, 178] on ul "KYC Adiantamentos de Dinheiro Anexos CBT Cartões Contas Bancárias Dados Modific…" at bounding box center [112, 295] width 139 height 250
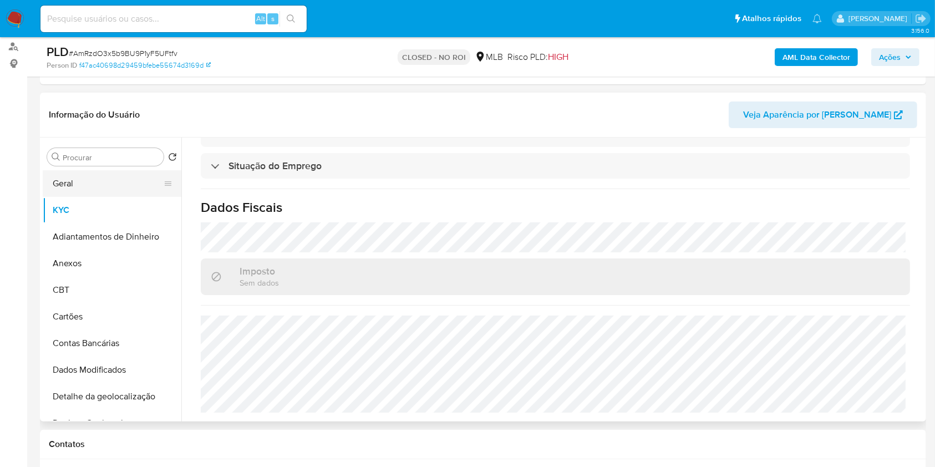
click at [129, 187] on button "Geral" at bounding box center [108, 183] width 130 height 27
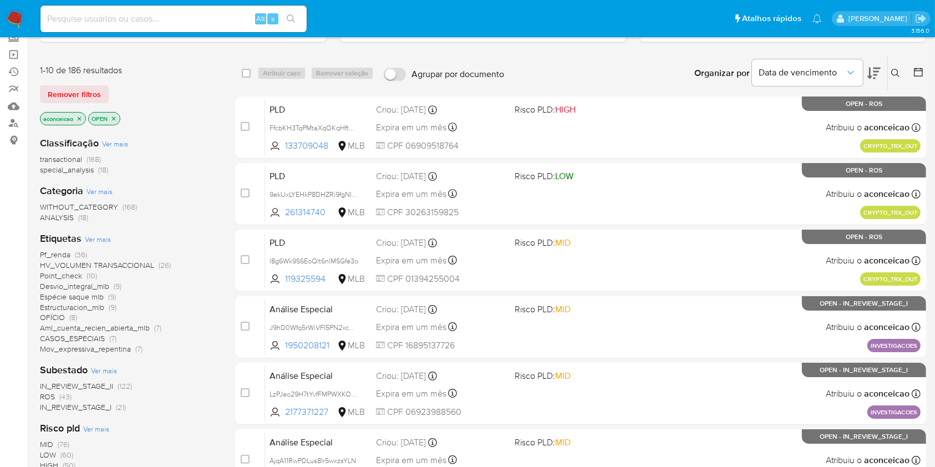
scroll to position [147, 0]
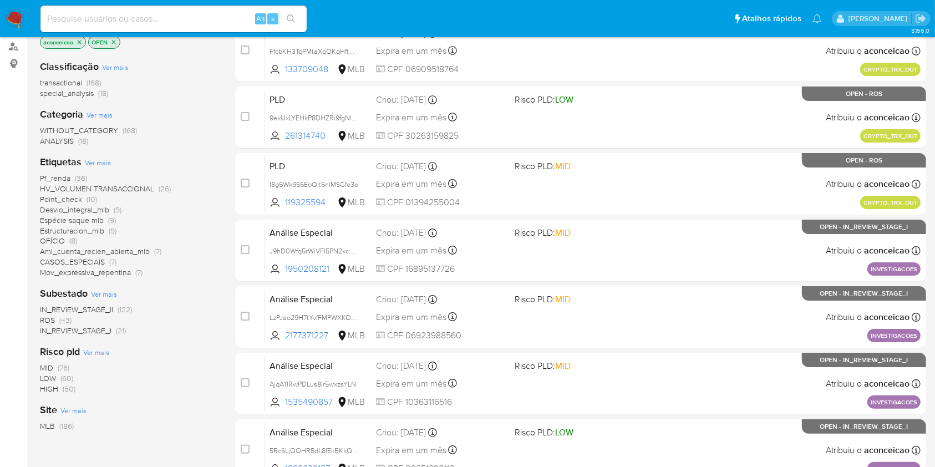
click at [54, 319] on span "ROS" at bounding box center [47, 319] width 15 height 11
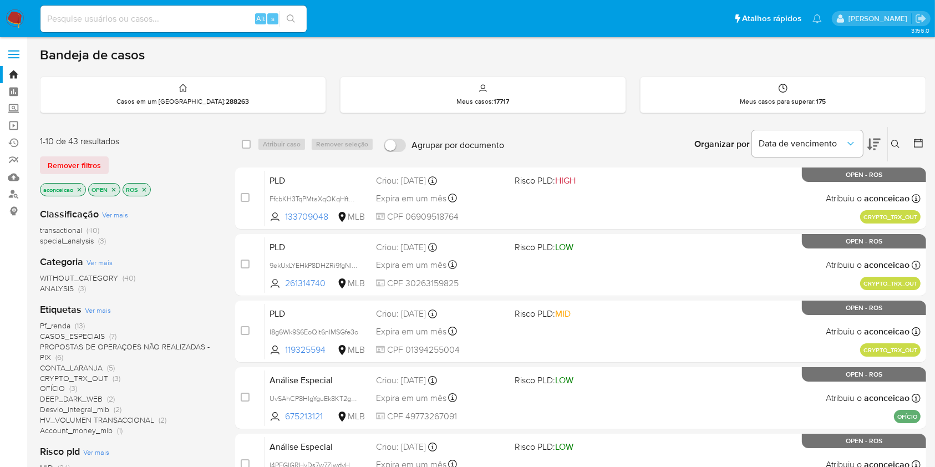
click at [82, 190] on icon "close-filter" at bounding box center [79, 189] width 7 height 7
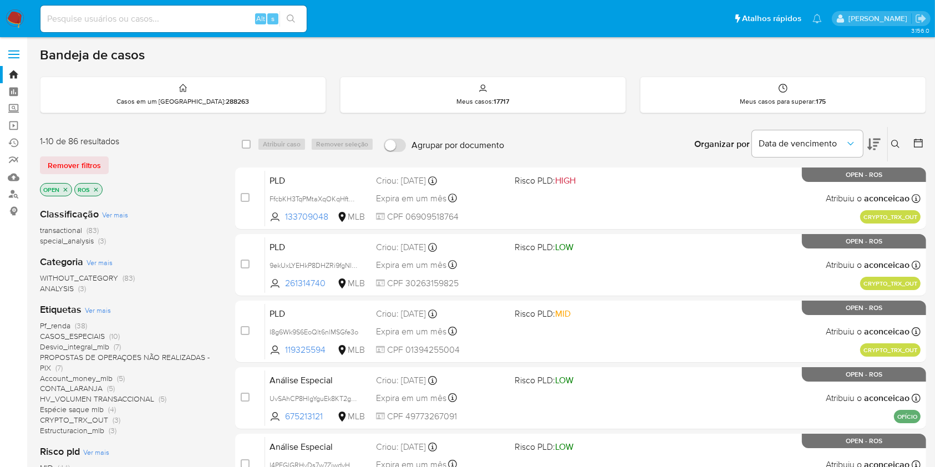
click at [96, 187] on icon "close-filter" at bounding box center [96, 189] width 7 height 7
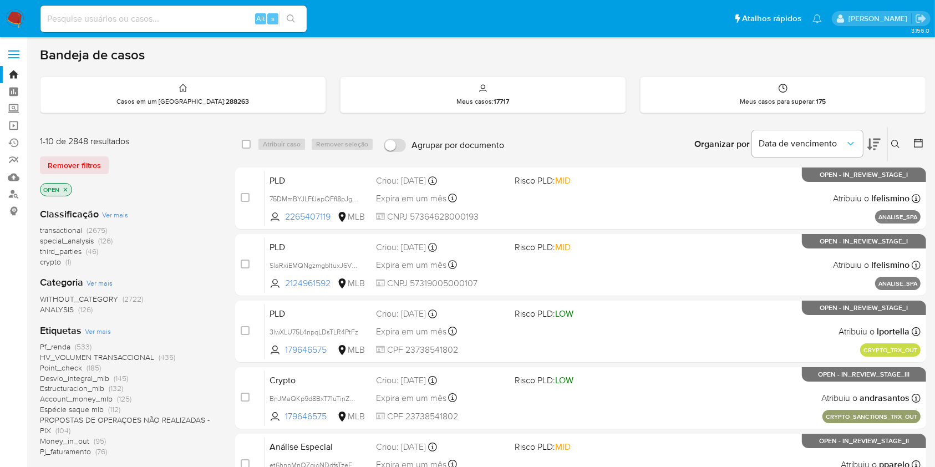
click at [63, 189] on icon "close-filter" at bounding box center [65, 189] width 7 height 7
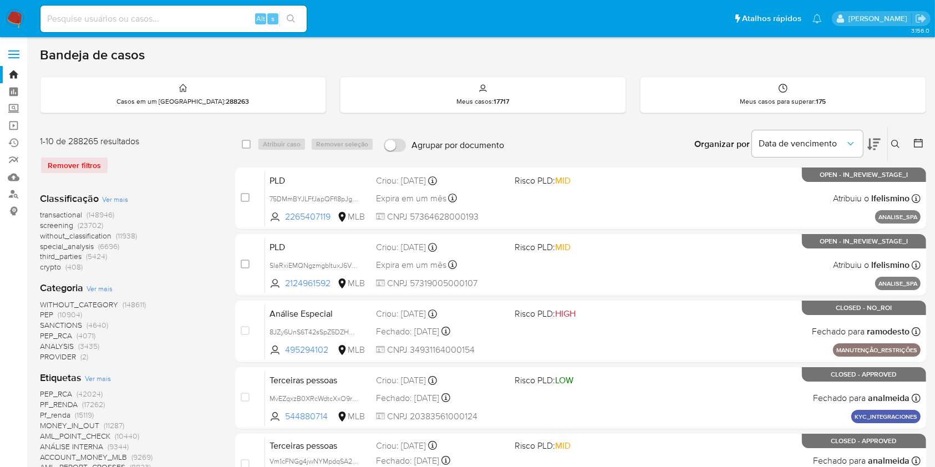
click at [888, 142] on button at bounding box center [897, 144] width 18 height 13
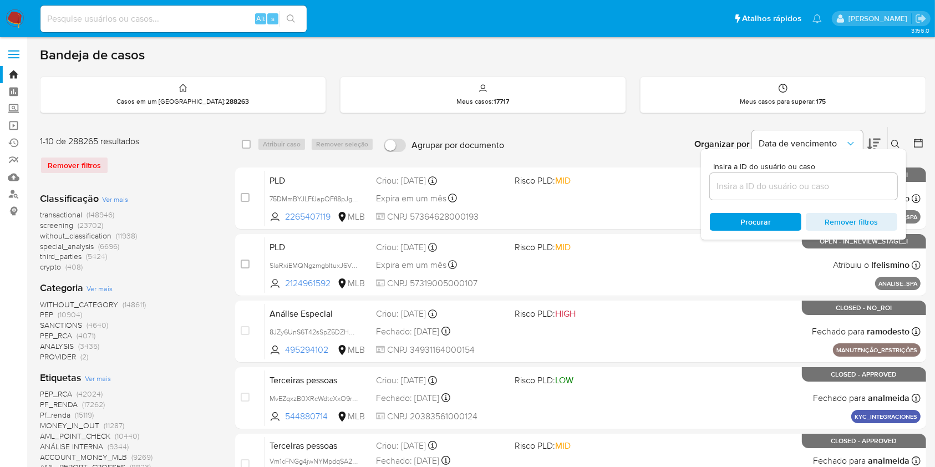
click at [843, 171] on div "Insira a ID do usuário ou caso" at bounding box center [803, 180] width 187 height 37
click at [842, 188] on input at bounding box center [803, 186] width 187 height 14
paste input "AmRzdO3x5b9BU9P1yF5UFtfv"
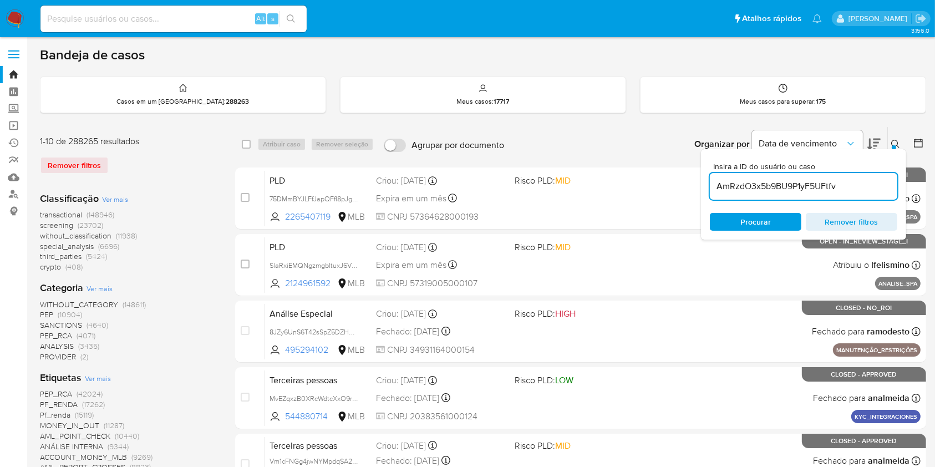
type input "AmRzdO3x5b9BU9P1yF5UFtfv"
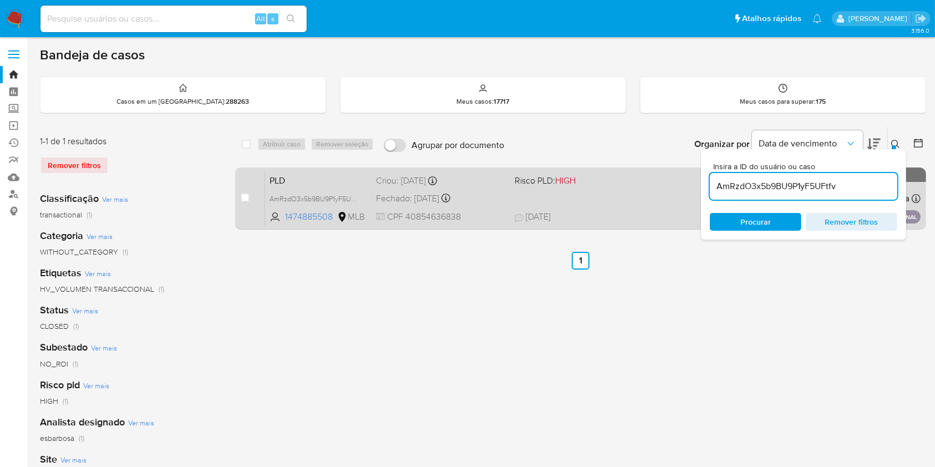
click at [640, 192] on div "PLD AmRzdO3x5b9BU9P1yF5UFtfv 1474885508 MLB Risco PLD: HIGH Criou: 14/08/2025 C…" at bounding box center [592, 198] width 655 height 56
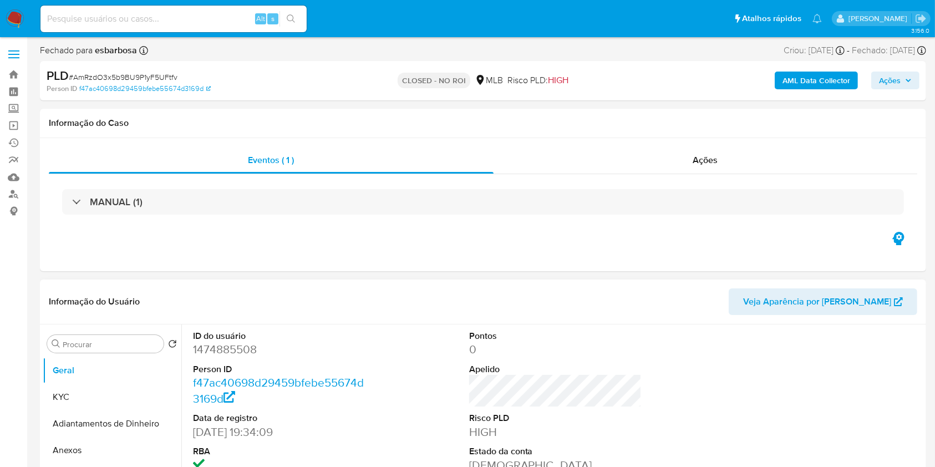
select select "10"
click at [110, 396] on button "KYC" at bounding box center [108, 397] width 130 height 27
